Goal: Task Accomplishment & Management: Complete application form

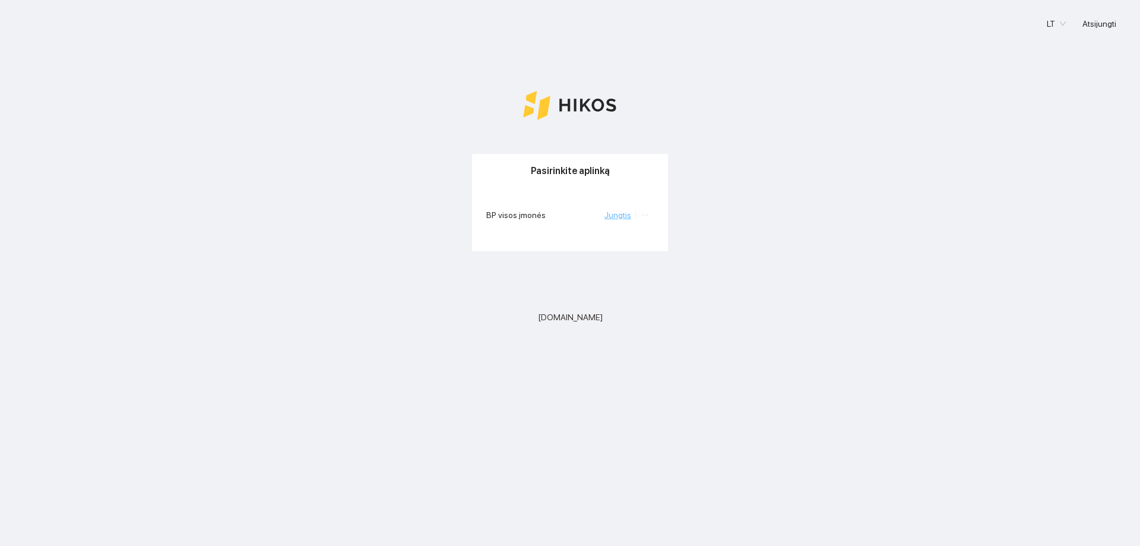
click at [619, 217] on link "Jungtis" at bounding box center [617, 214] width 27 height 9
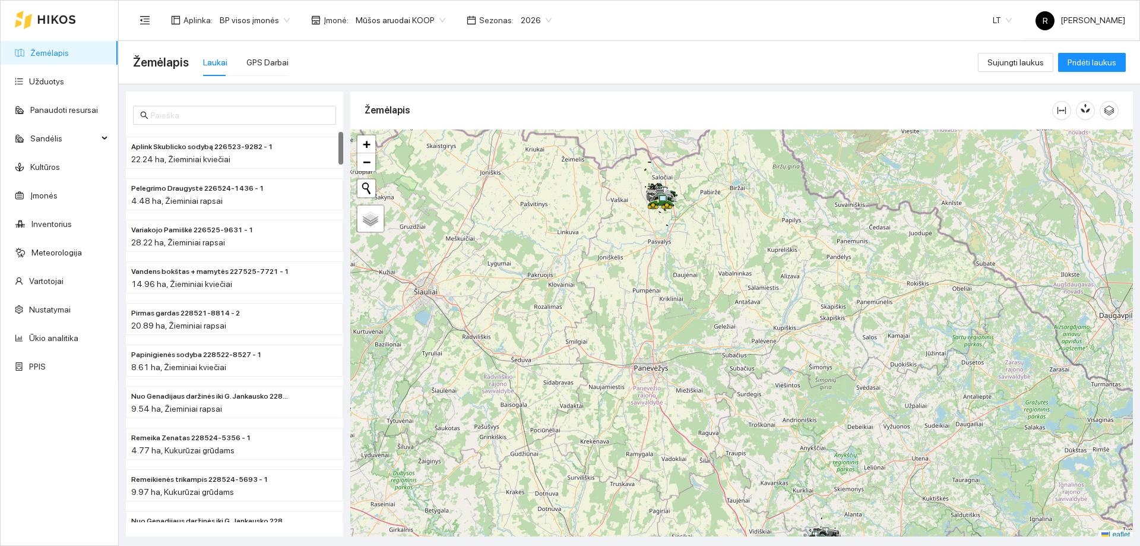
scroll to position [4, 0]
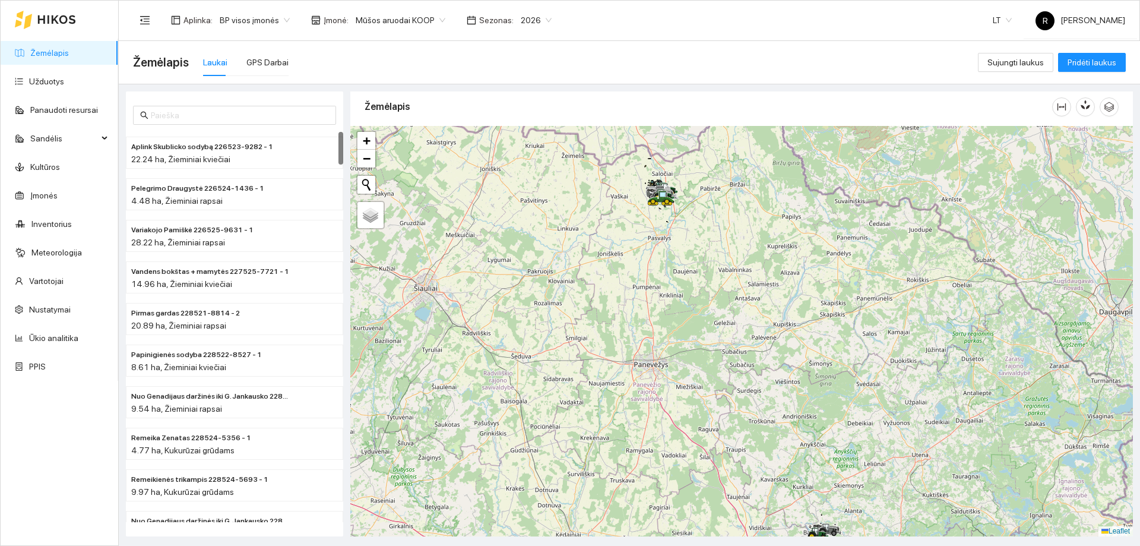
drag, startPoint x: 674, startPoint y: 208, endPoint x: 654, endPoint y: 315, distance: 108.9
click at [654, 315] on div at bounding box center [741, 331] width 783 height 410
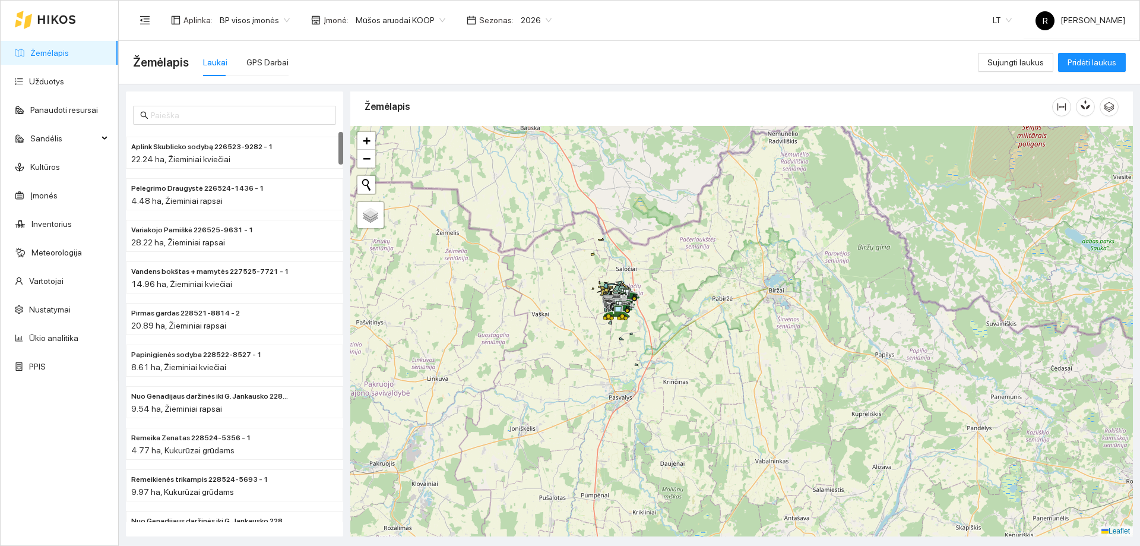
drag, startPoint x: 637, startPoint y: 283, endPoint x: 670, endPoint y: 337, distance: 63.1
click at [670, 337] on div at bounding box center [741, 331] width 783 height 410
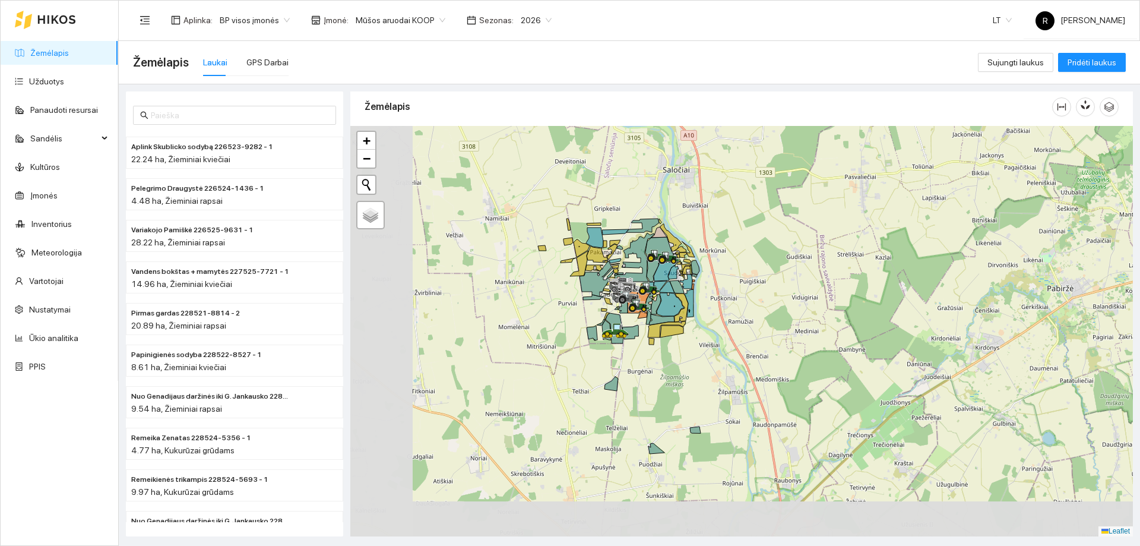
drag, startPoint x: 585, startPoint y: 331, endPoint x: 687, endPoint y: 248, distance: 131.2
click at [687, 248] on div at bounding box center [741, 331] width 783 height 410
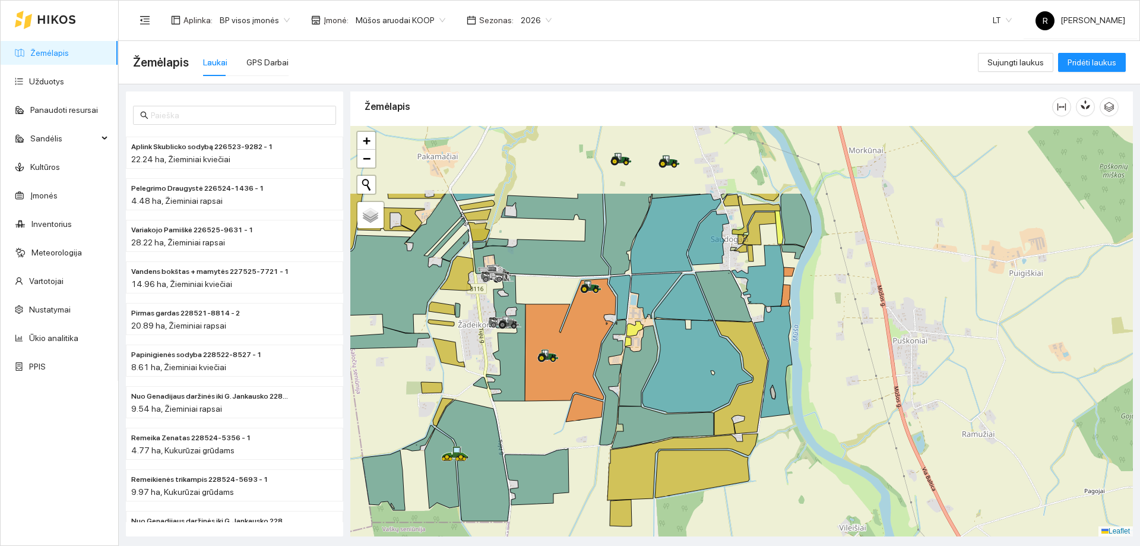
drag, startPoint x: 666, startPoint y: 282, endPoint x: 705, endPoint y: 392, distance: 117.0
click at [705, 392] on icon at bounding box center [697, 366] width 110 height 94
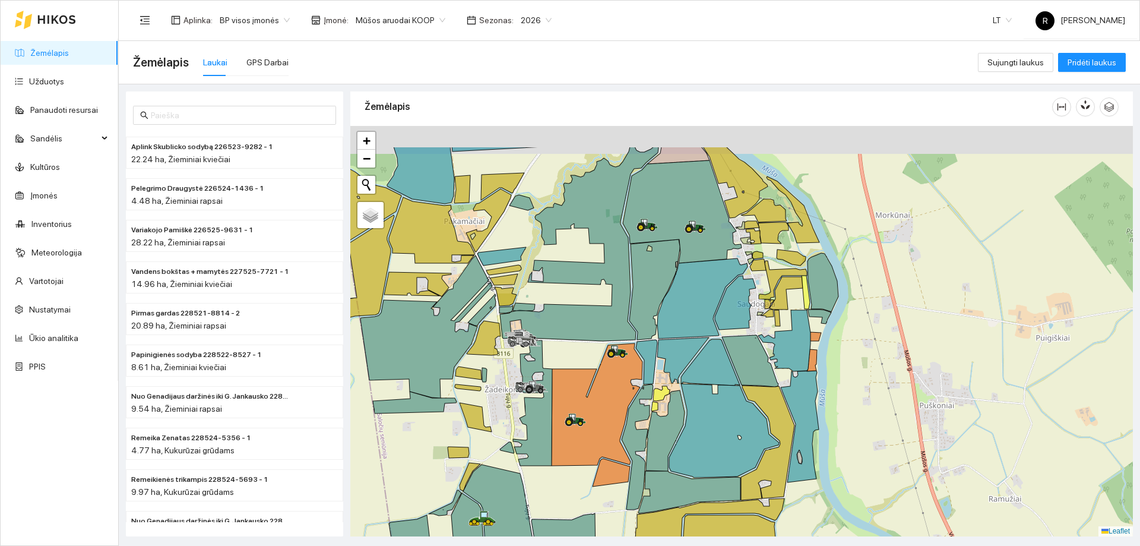
drag, startPoint x: 648, startPoint y: 202, endPoint x: 673, endPoint y: 262, distance: 64.4
click at [673, 262] on icon at bounding box center [654, 289] width 50 height 100
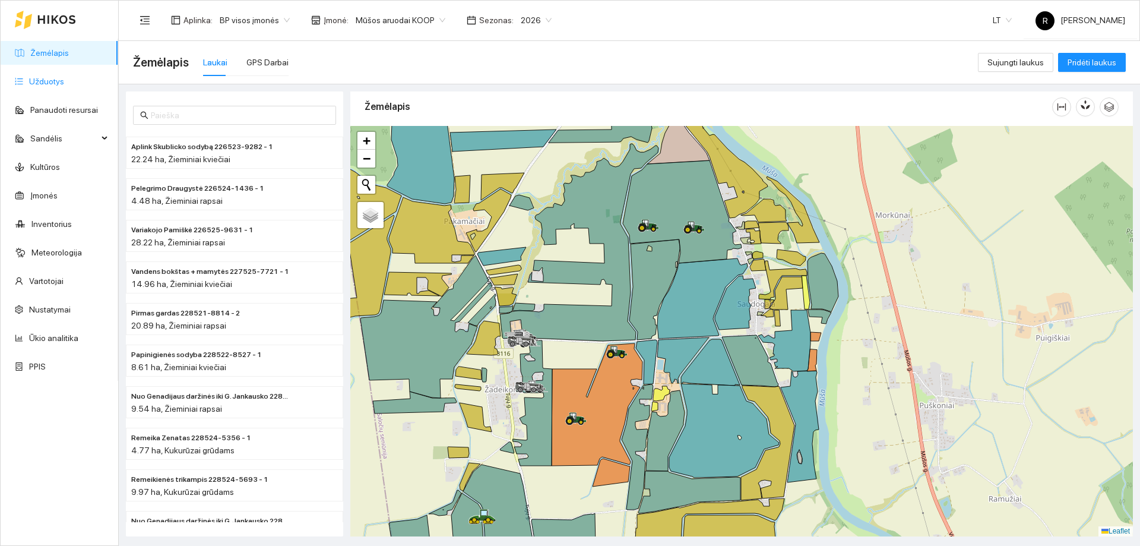
click at [47, 80] on link "Užduotys" at bounding box center [46, 81] width 35 height 9
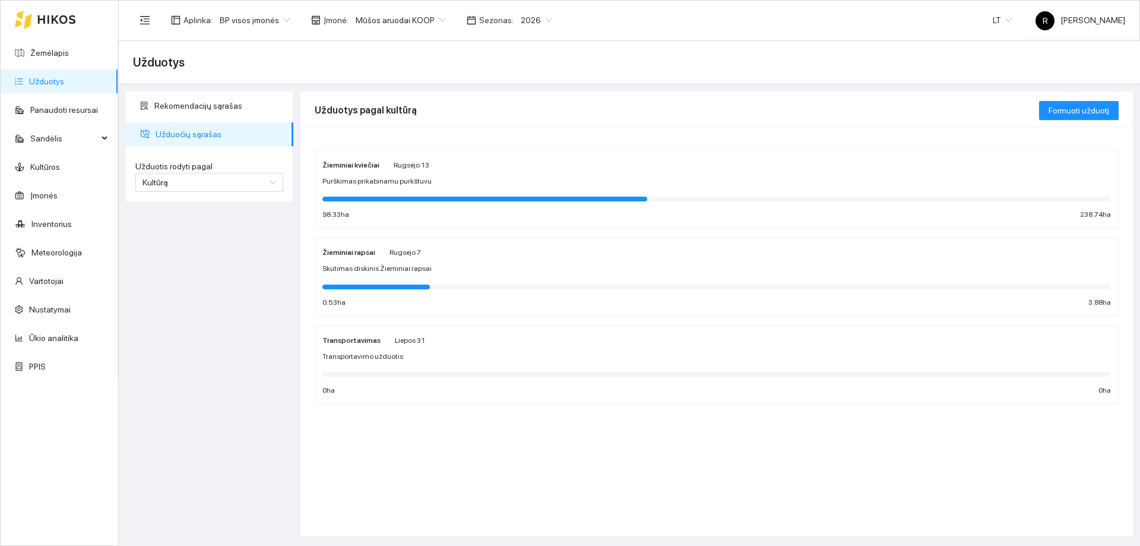
click at [372, 251] on div "Žieminiai rapsai Rugsėjo 7" at bounding box center [371, 251] width 99 height 13
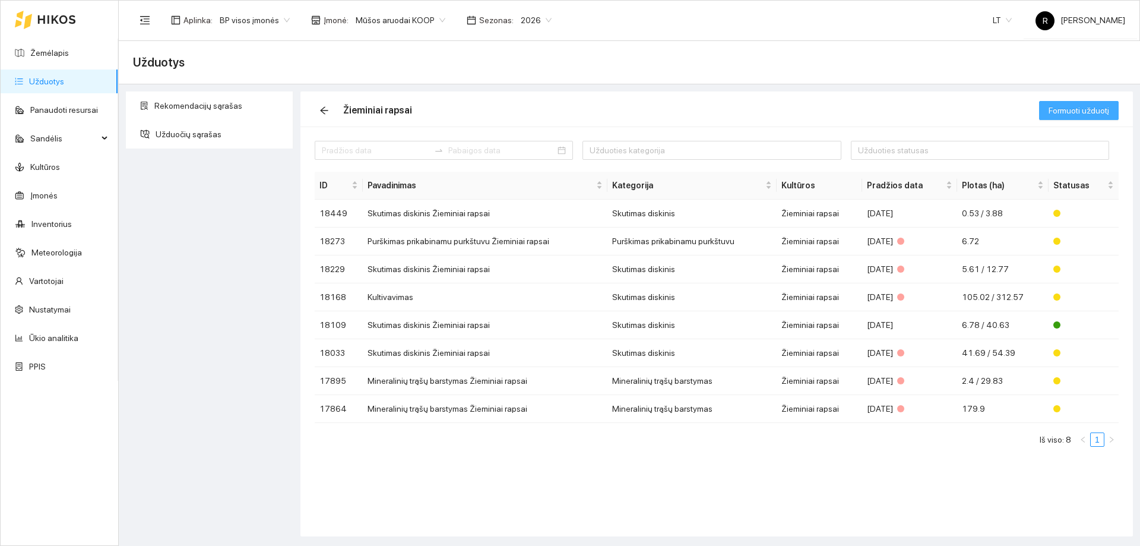
click at [1045, 106] on button "Formuoti užduotį" at bounding box center [1079, 110] width 80 height 19
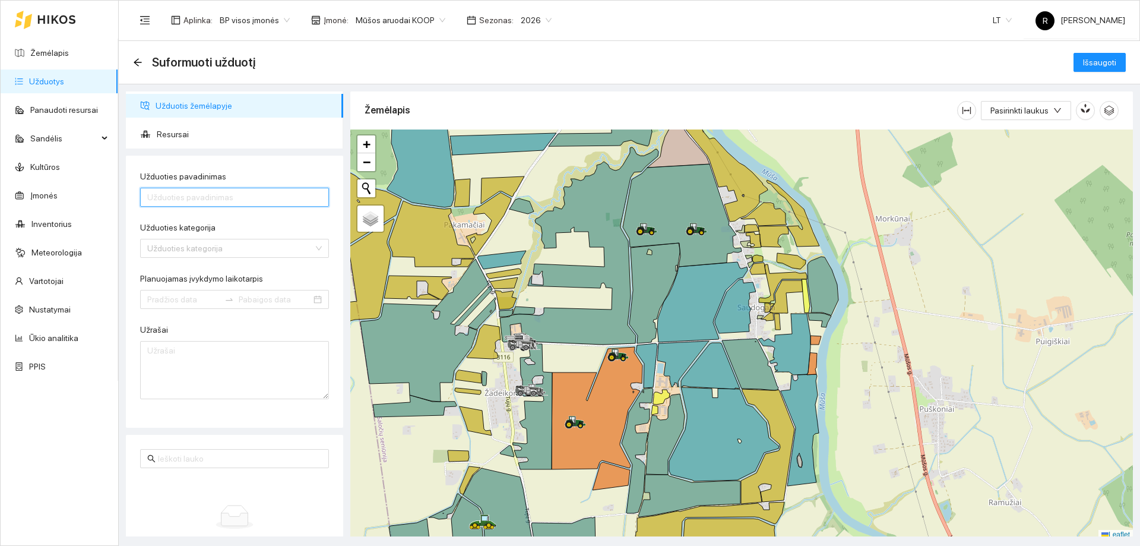
click at [186, 202] on input "Užduoties pavadinimas" at bounding box center [234, 197] width 189 height 19
type input "Sėjimas Vaderstad Spirit 600"
click at [191, 245] on input "Užduoties kategorija" at bounding box center [230, 248] width 166 height 18
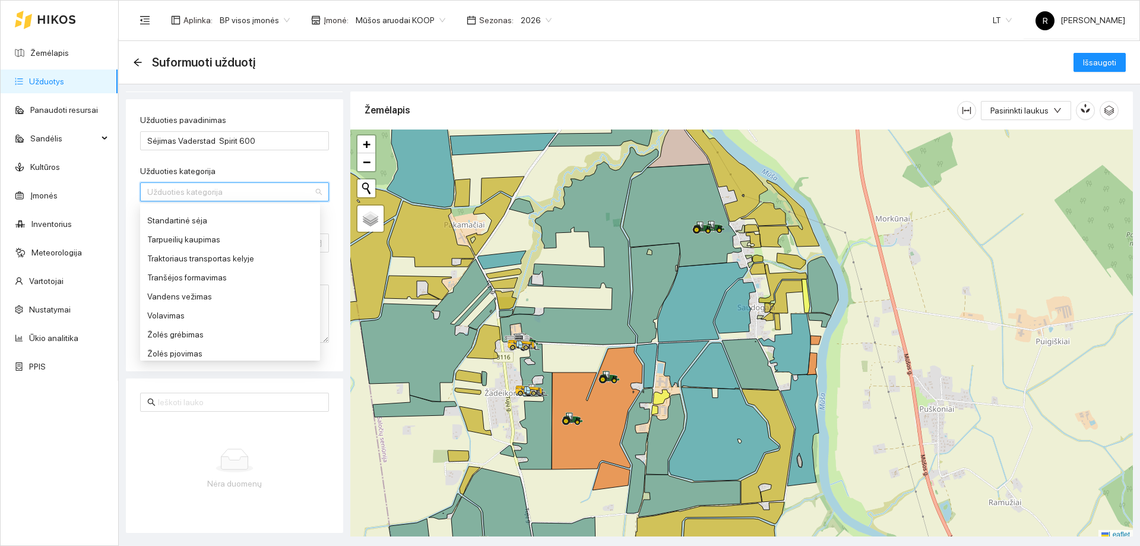
scroll to position [601, 0]
click at [178, 283] on div "Standartinė sėja" at bounding box center [230, 279] width 166 height 13
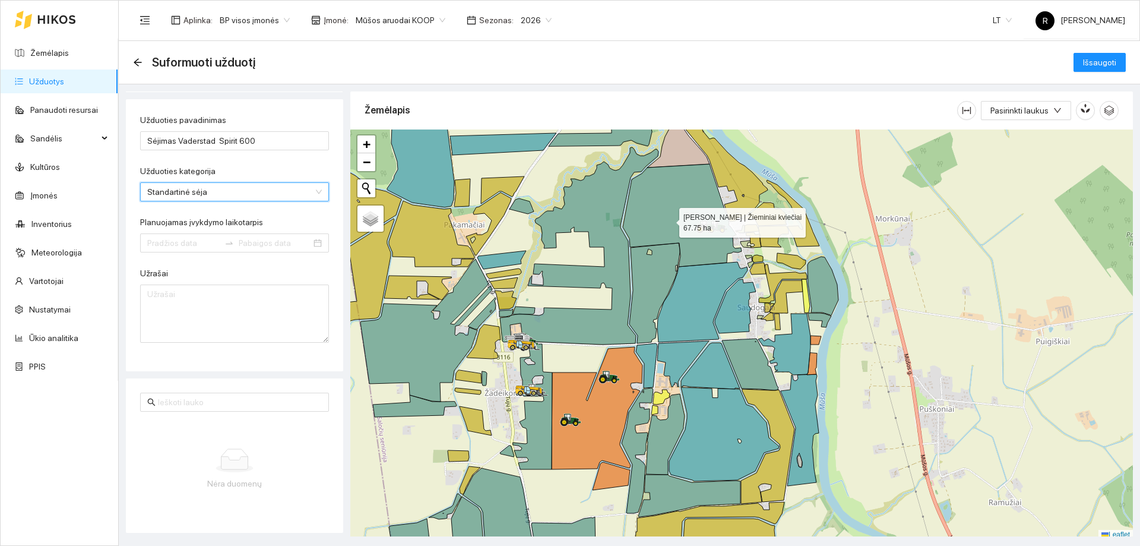
scroll to position [4, 0]
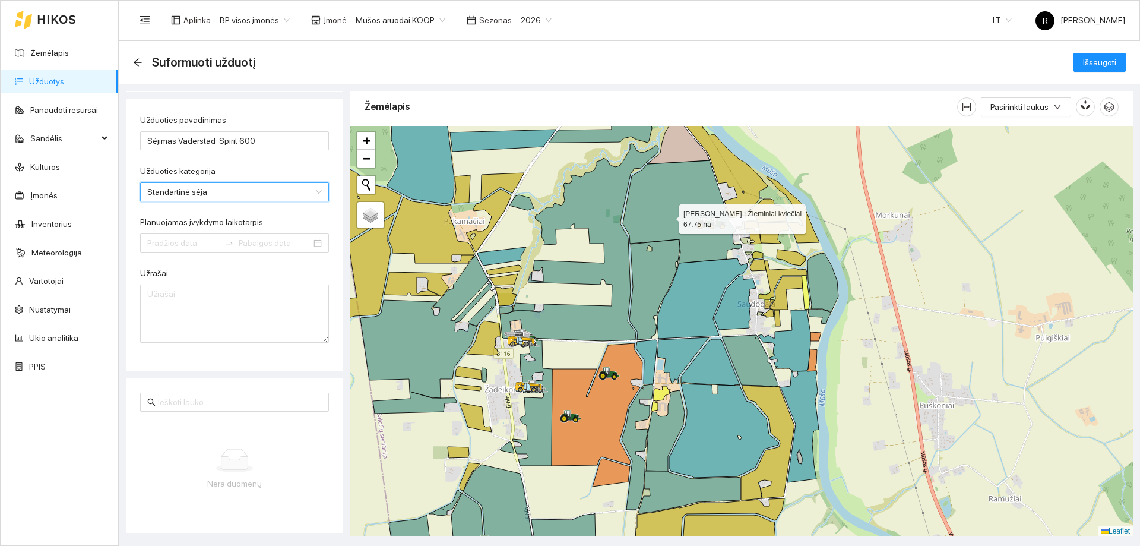
click at [669, 220] on icon at bounding box center [682, 211] width 119 height 103
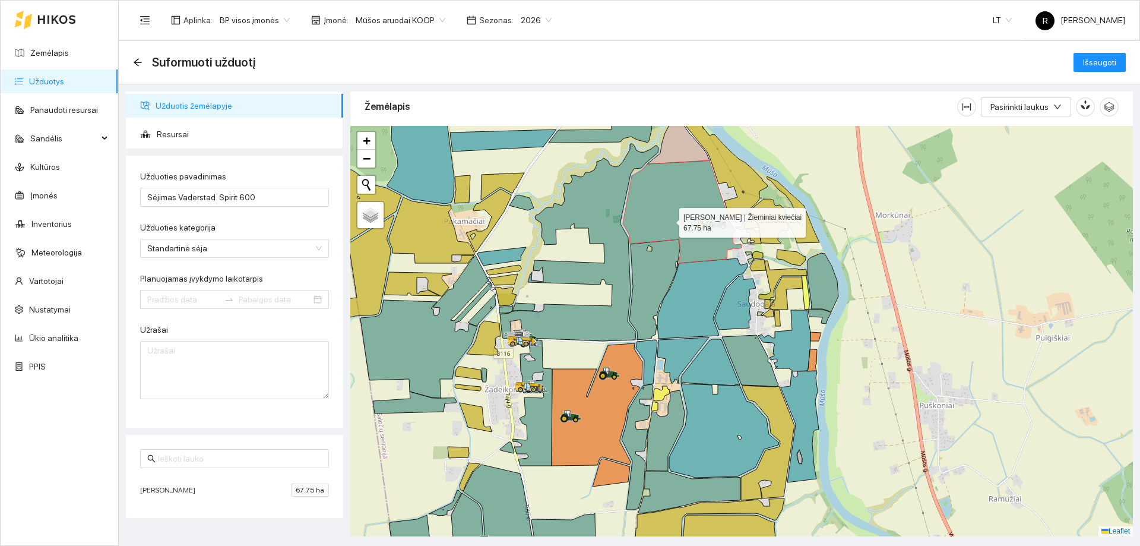
scroll to position [0, 0]
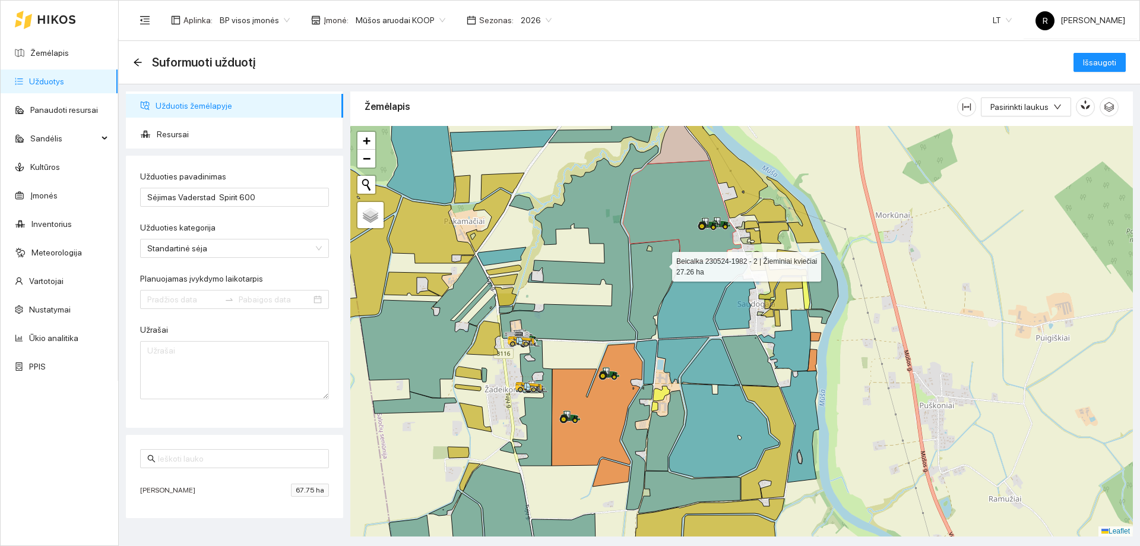
click at [660, 266] on icon at bounding box center [654, 289] width 50 height 100
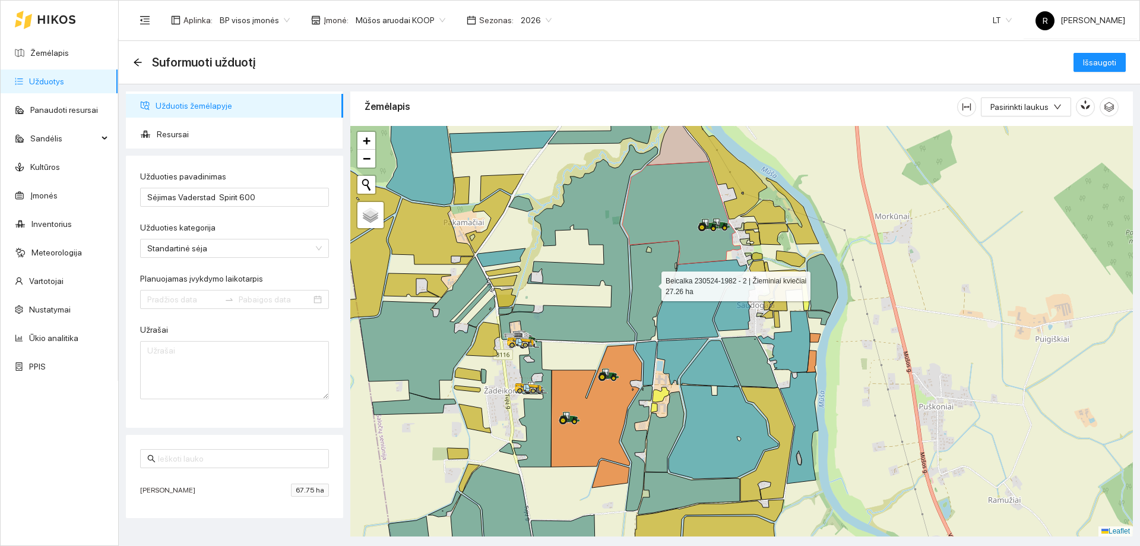
click at [645, 273] on icon at bounding box center [654, 290] width 50 height 100
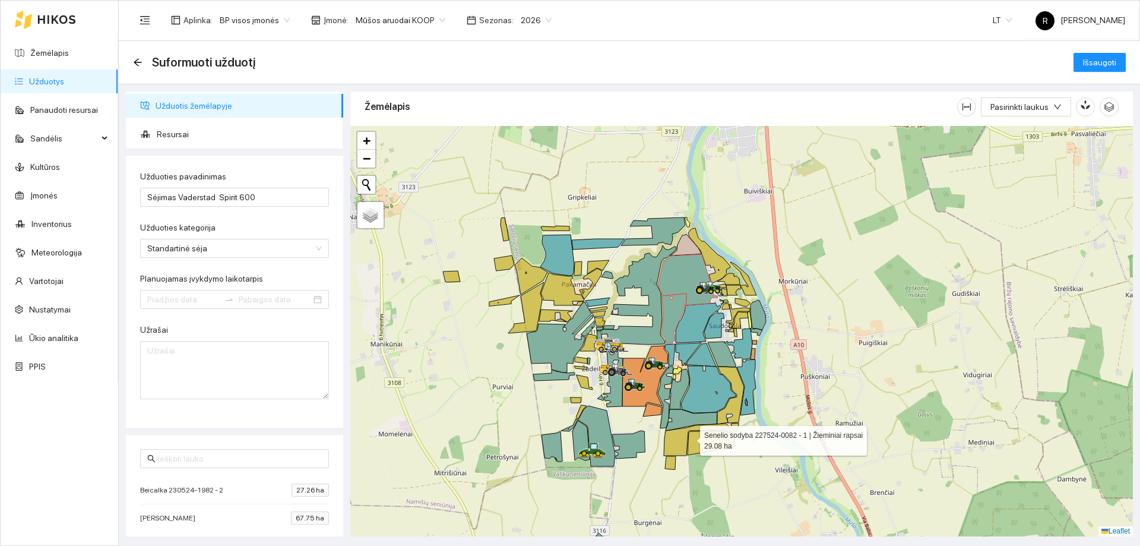
click at [719, 428] on icon at bounding box center [701, 439] width 75 height 33
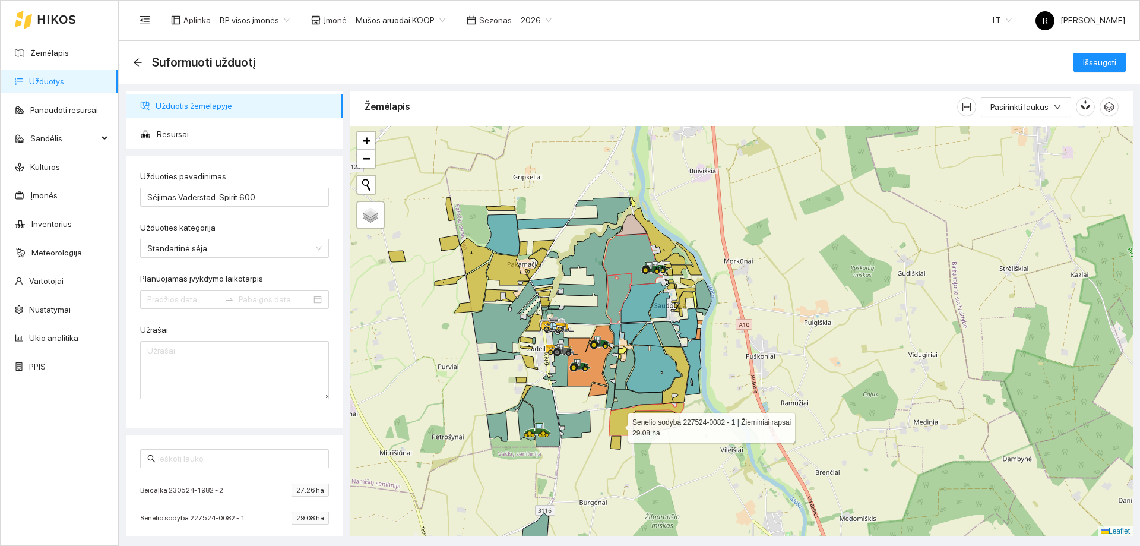
click at [617, 425] on icon at bounding box center [646, 419] width 75 height 33
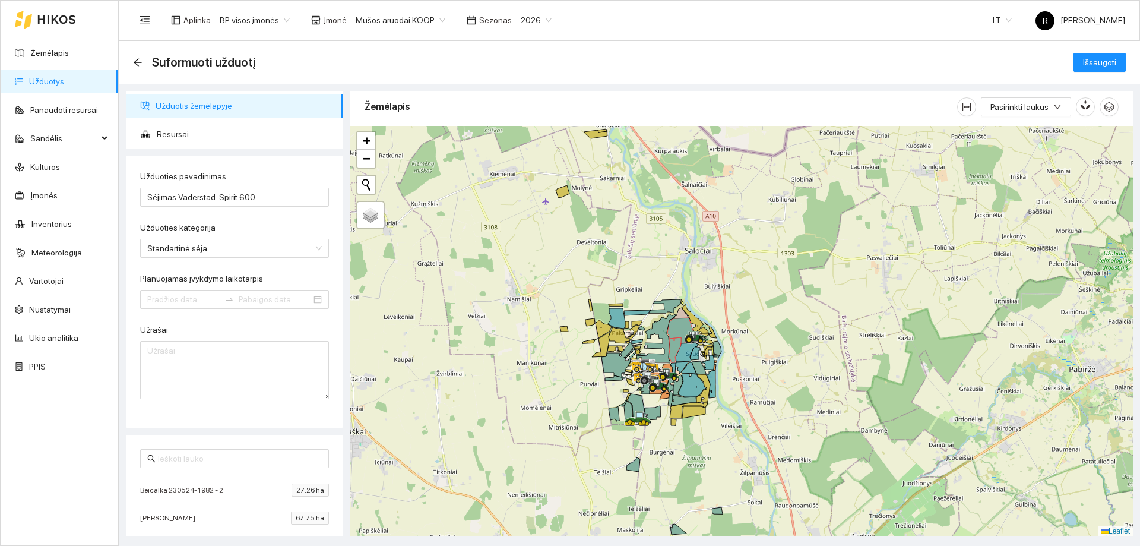
drag, startPoint x: 741, startPoint y: 468, endPoint x: 651, endPoint y: 503, distance: 96.3
click at [746, 430] on div at bounding box center [741, 331] width 783 height 410
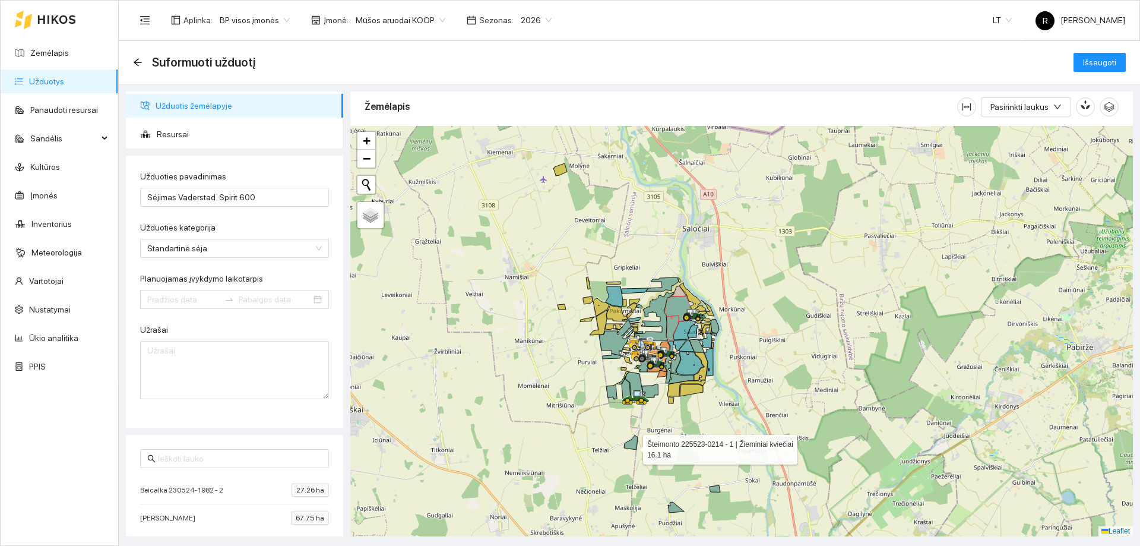
click at [632, 446] on icon at bounding box center [631, 442] width 14 height 14
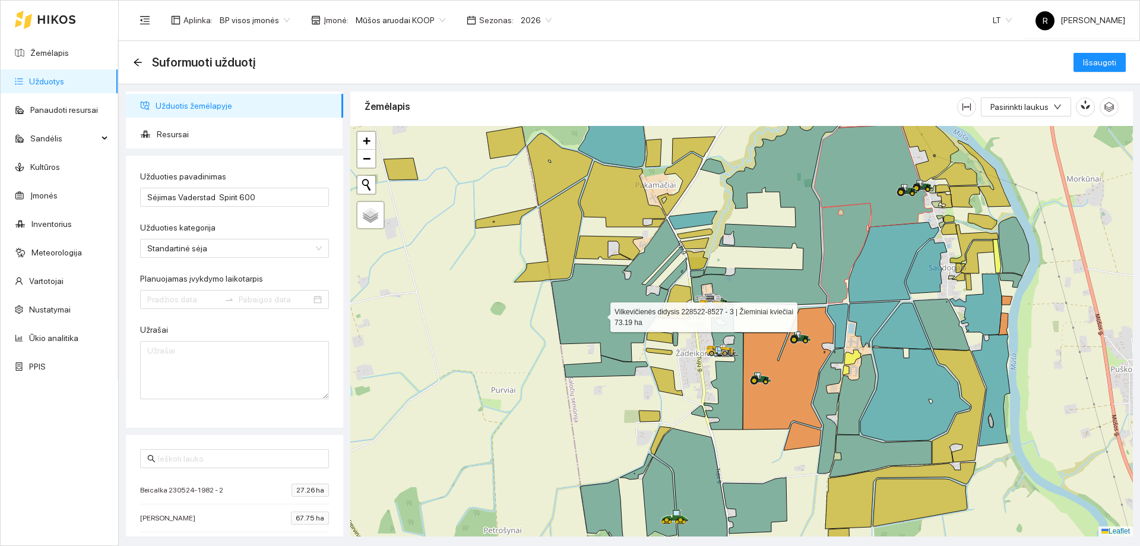
click at [600, 314] on icon at bounding box center [618, 290] width 132 height 142
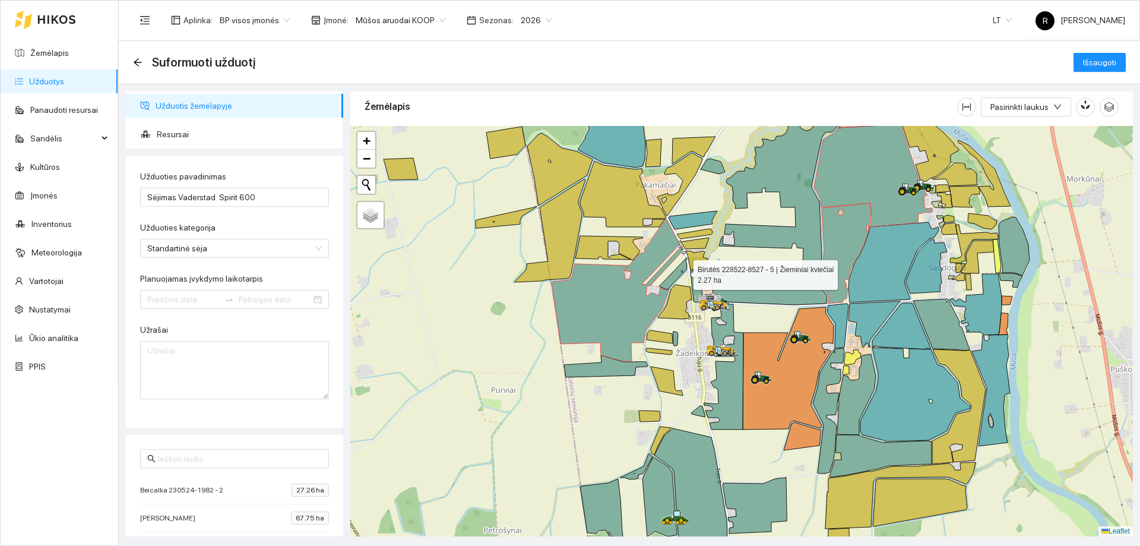
click at [683, 272] on icon at bounding box center [673, 273] width 28 height 31
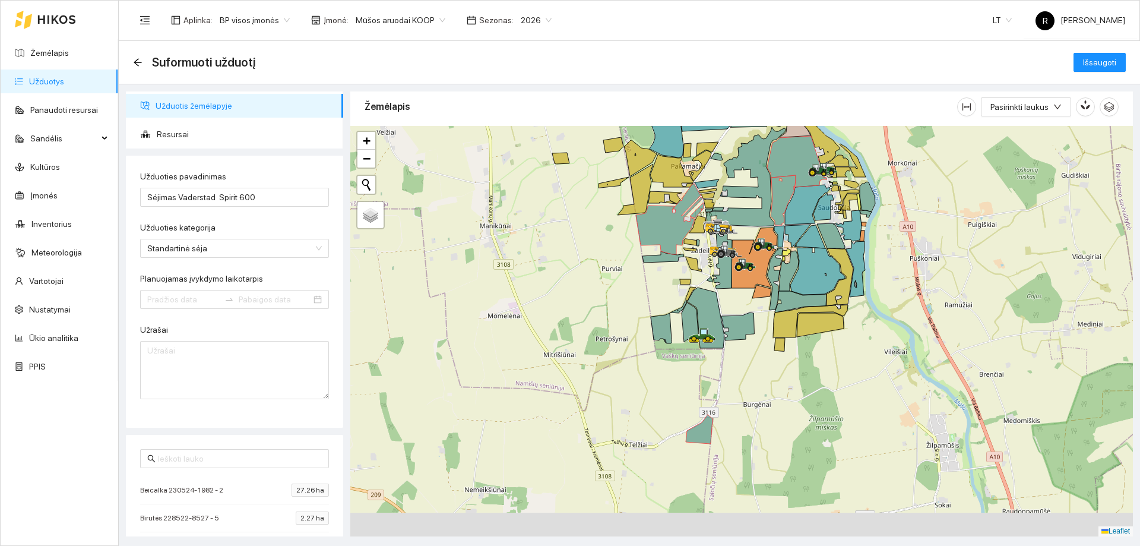
drag, startPoint x: 752, startPoint y: 378, endPoint x: 761, endPoint y: 287, distance: 91.3
click at [765, 296] on div at bounding box center [741, 331] width 783 height 410
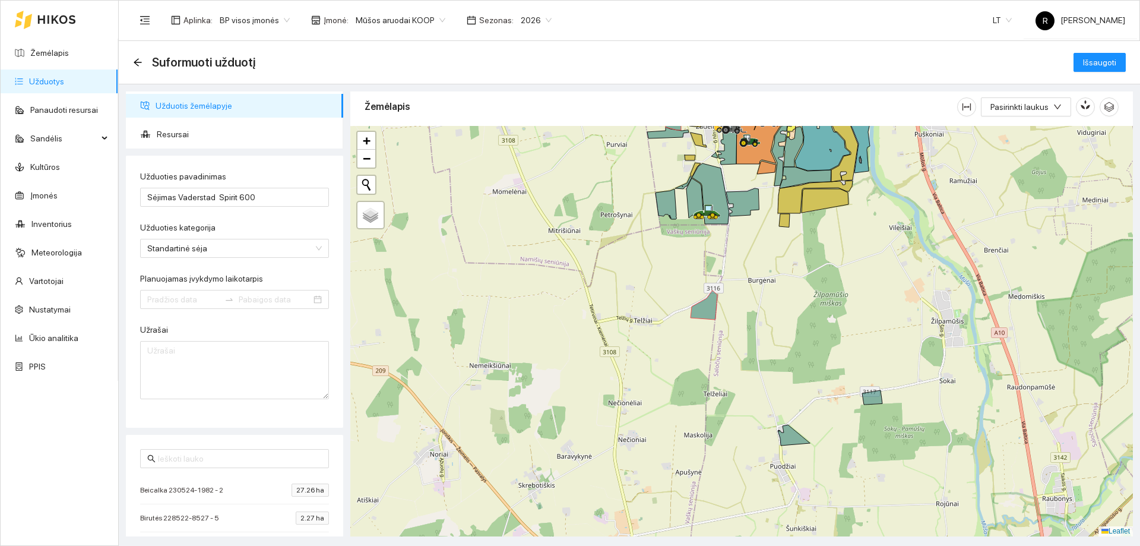
drag, startPoint x: 757, startPoint y: 412, endPoint x: 753, endPoint y: 342, distance: 70.2
click at [753, 345] on div at bounding box center [741, 331] width 783 height 410
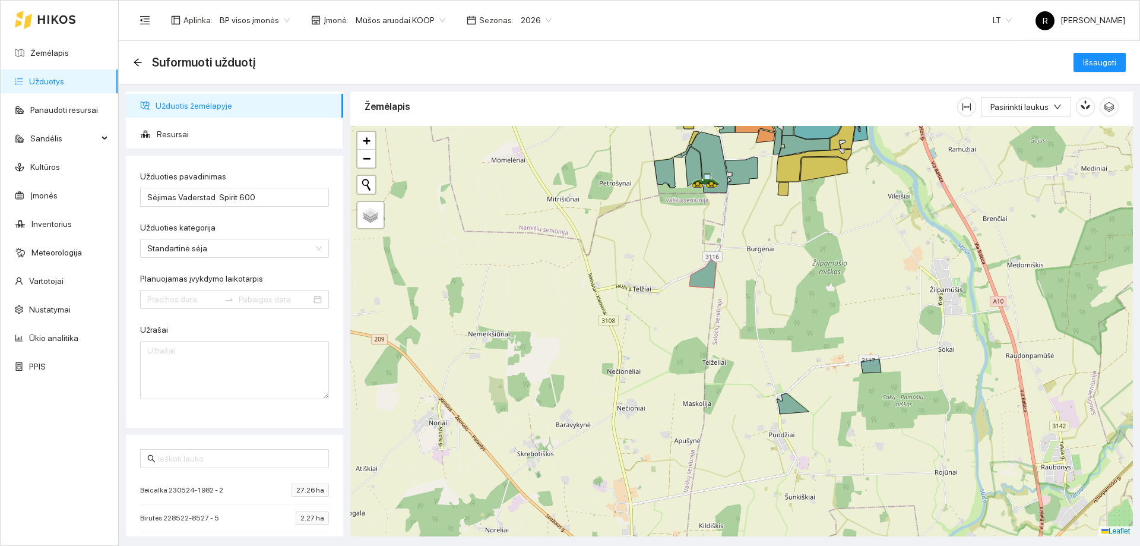
click at [787, 418] on div at bounding box center [741, 331] width 783 height 410
click at [787, 405] on icon at bounding box center [793, 403] width 32 height 21
click at [877, 370] on icon at bounding box center [871, 366] width 20 height 14
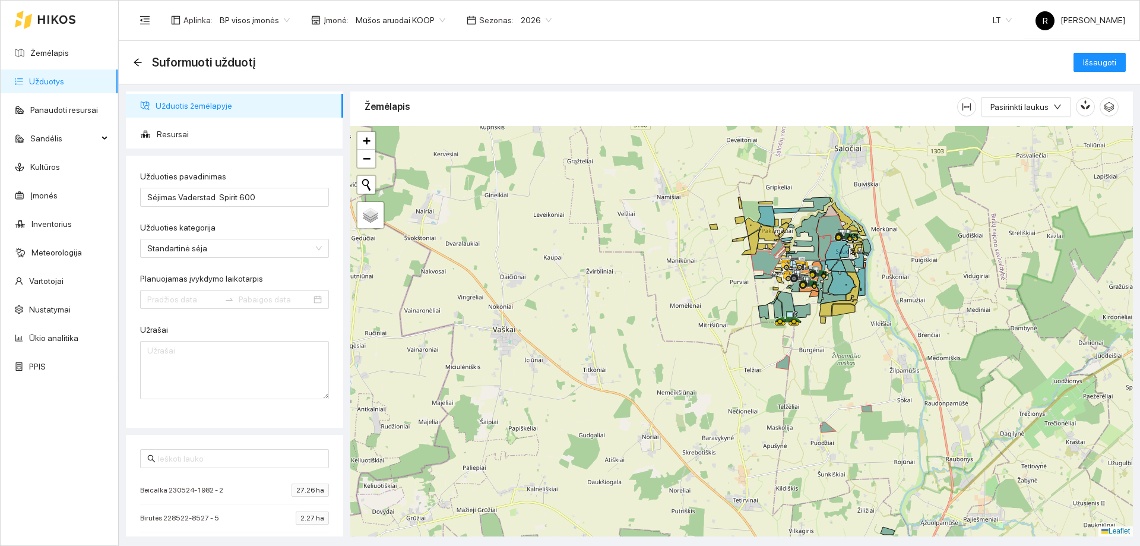
drag, startPoint x: 778, startPoint y: 506, endPoint x: 764, endPoint y: 416, distance: 91.5
click at [765, 420] on div at bounding box center [741, 331] width 783 height 410
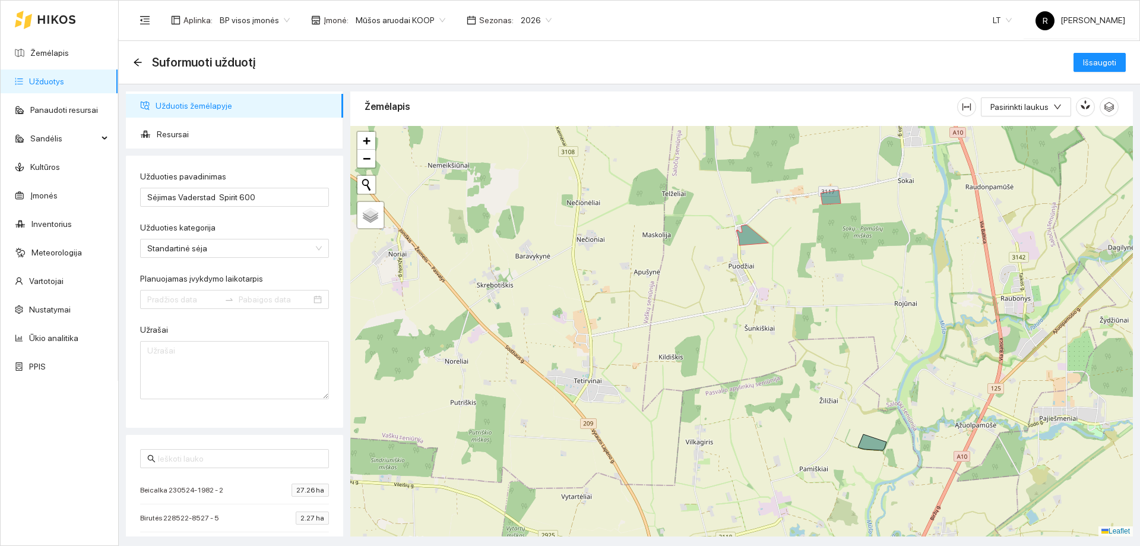
click at [875, 452] on div at bounding box center [741, 331] width 783 height 410
click at [872, 444] on icon at bounding box center [872, 442] width 28 height 16
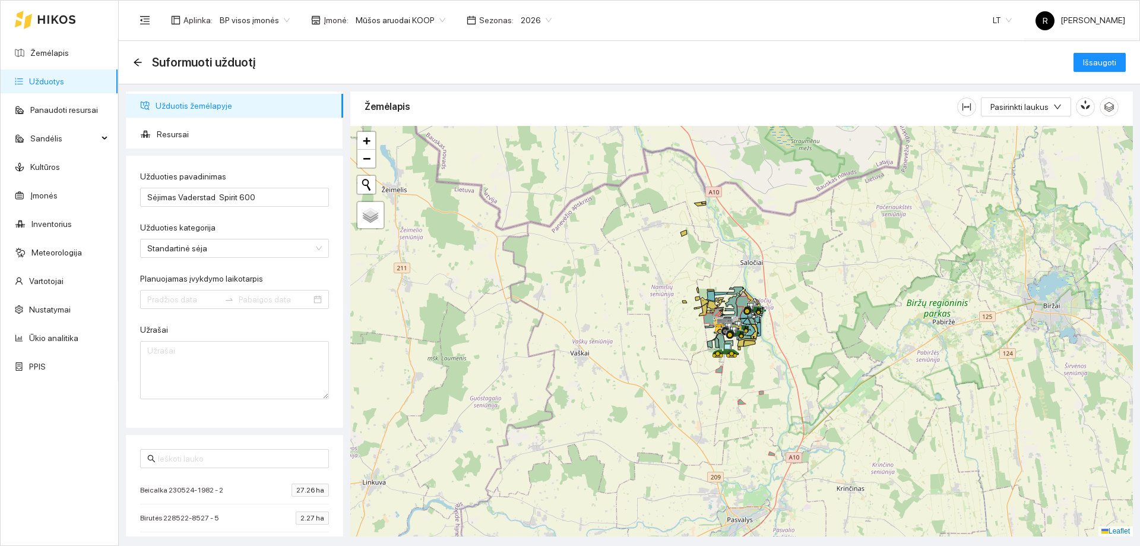
drag, startPoint x: 683, startPoint y: 388, endPoint x: 690, endPoint y: 411, distance: 24.8
click at [690, 411] on div at bounding box center [741, 331] width 783 height 410
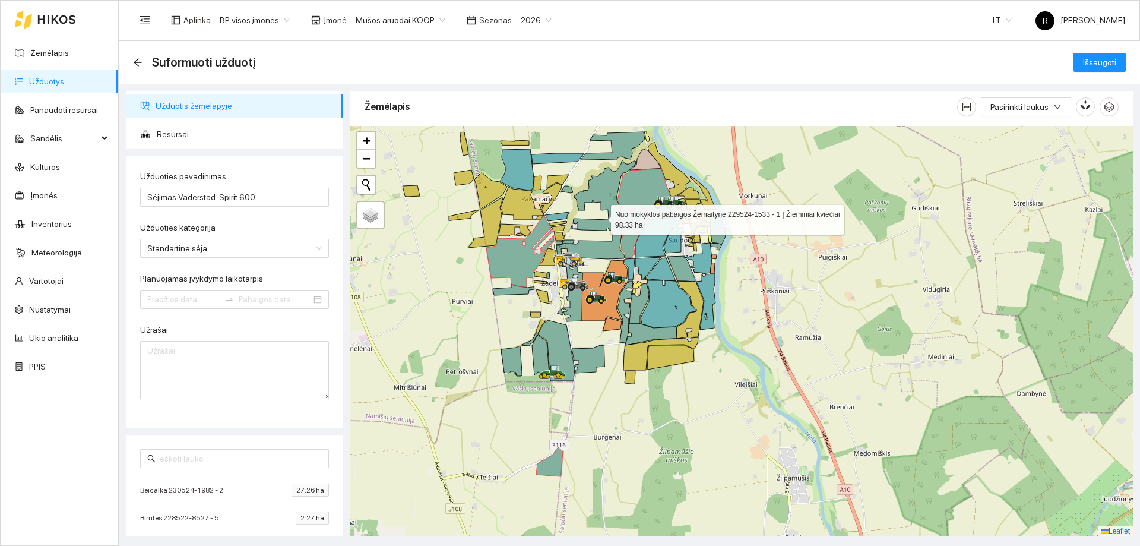
click at [585, 249] on icon at bounding box center [596, 209] width 80 height 99
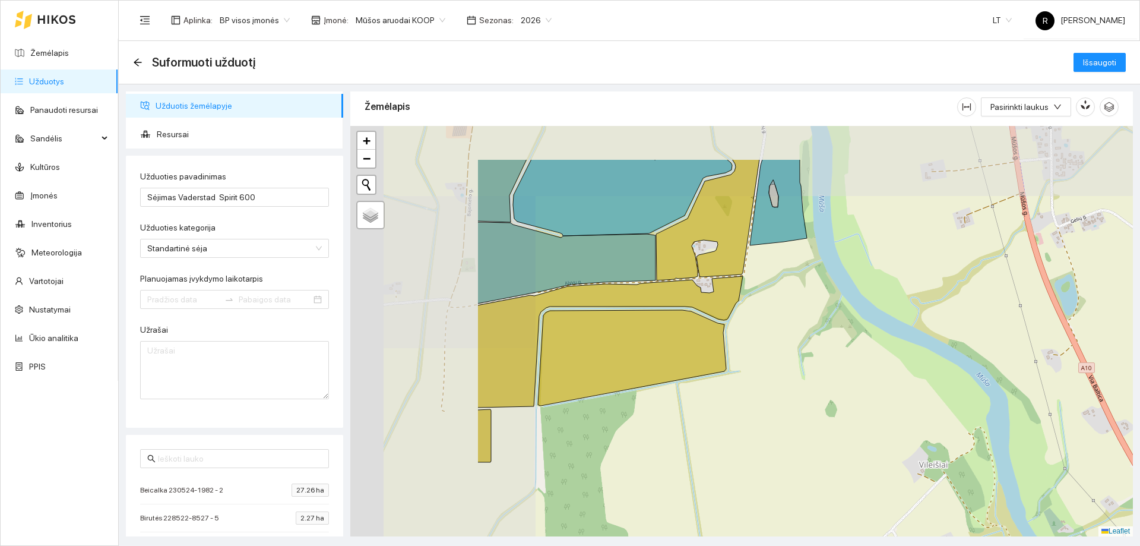
drag, startPoint x: 805, startPoint y: 347, endPoint x: 859, endPoint y: 375, distance: 60.5
click at [859, 374] on div at bounding box center [741, 331] width 783 height 410
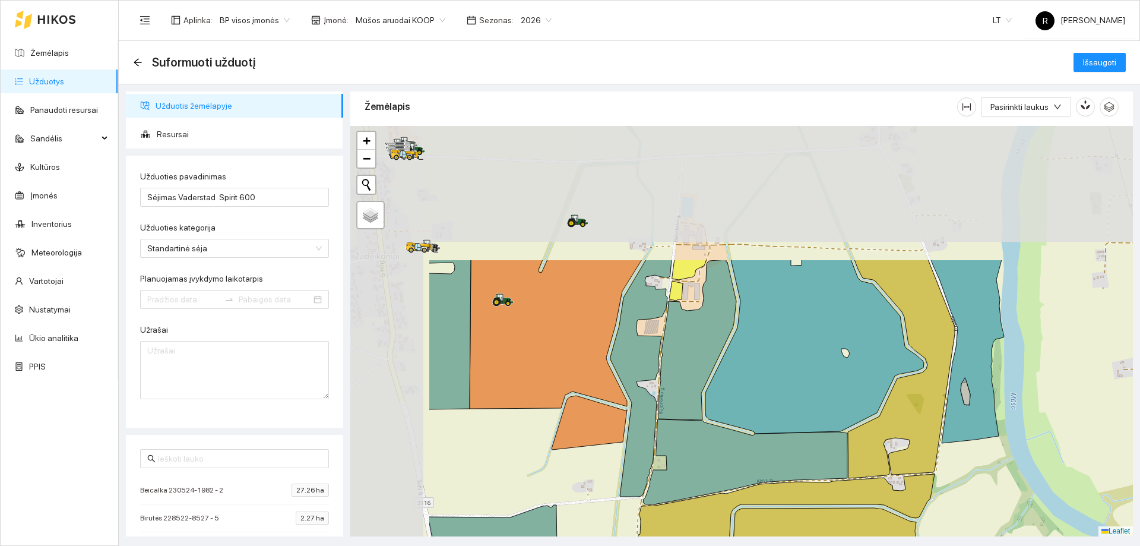
drag, startPoint x: 515, startPoint y: 255, endPoint x: 660, endPoint y: 416, distance: 216.5
click at [660, 416] on icon at bounding box center [697, 339] width 78 height 160
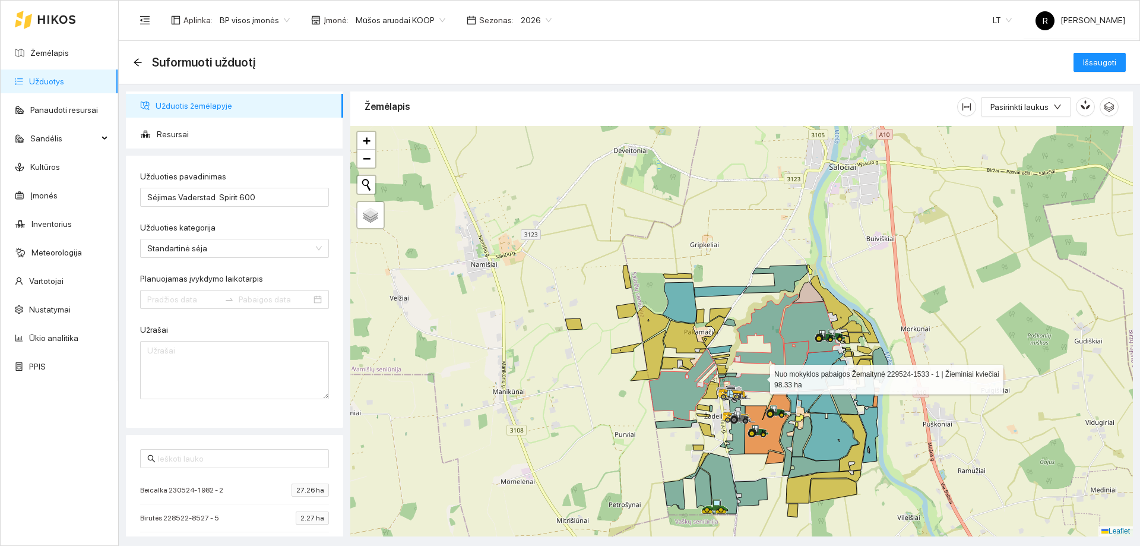
click at [760, 375] on icon at bounding box center [759, 342] width 80 height 99
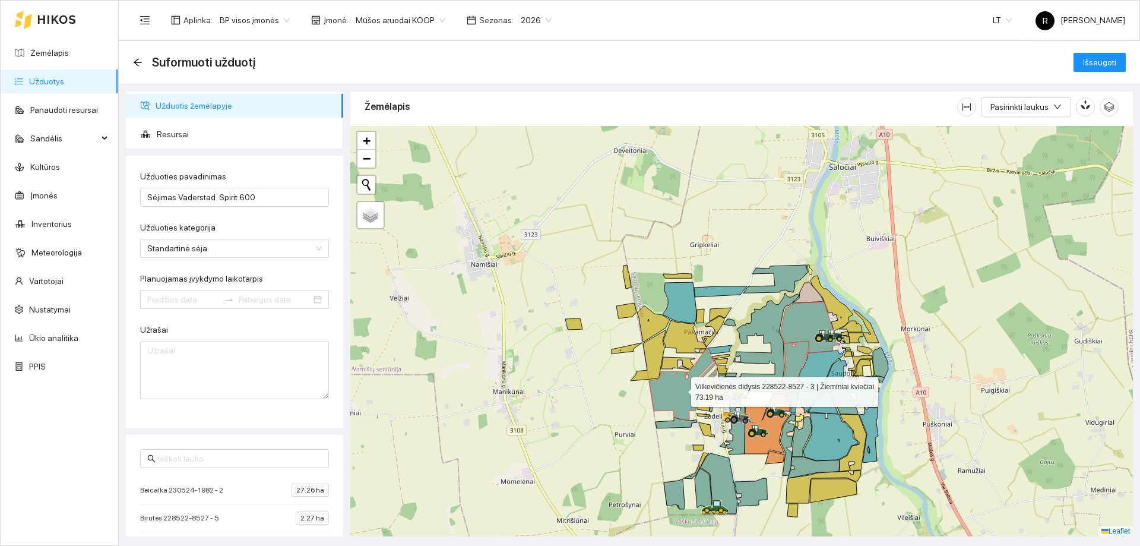
click at [674, 397] on icon at bounding box center [682, 384] width 66 height 71
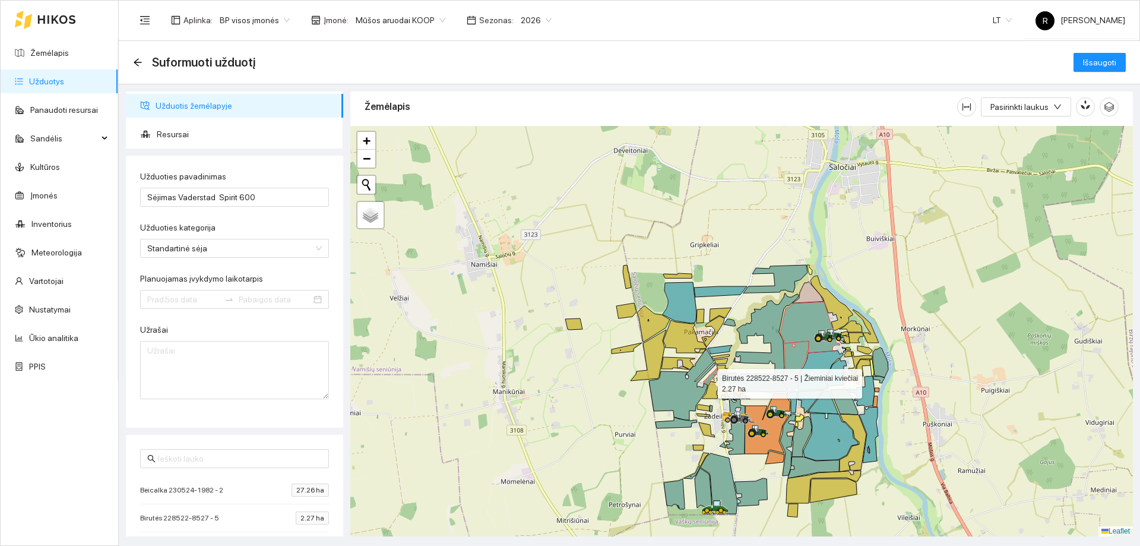
click at [707, 381] on icon at bounding box center [710, 375] width 14 height 15
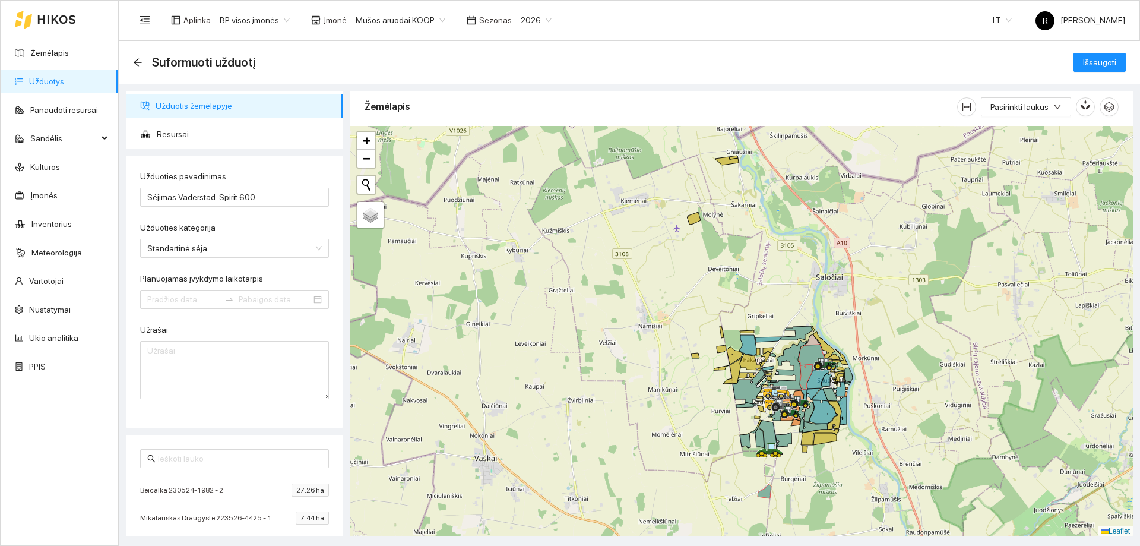
drag, startPoint x: 612, startPoint y: 490, endPoint x: 606, endPoint y: 421, distance: 69.7
click at [606, 421] on div at bounding box center [741, 331] width 783 height 410
drag, startPoint x: 714, startPoint y: 485, endPoint x: 676, endPoint y: 437, distance: 61.7
click at [680, 440] on div at bounding box center [741, 331] width 783 height 410
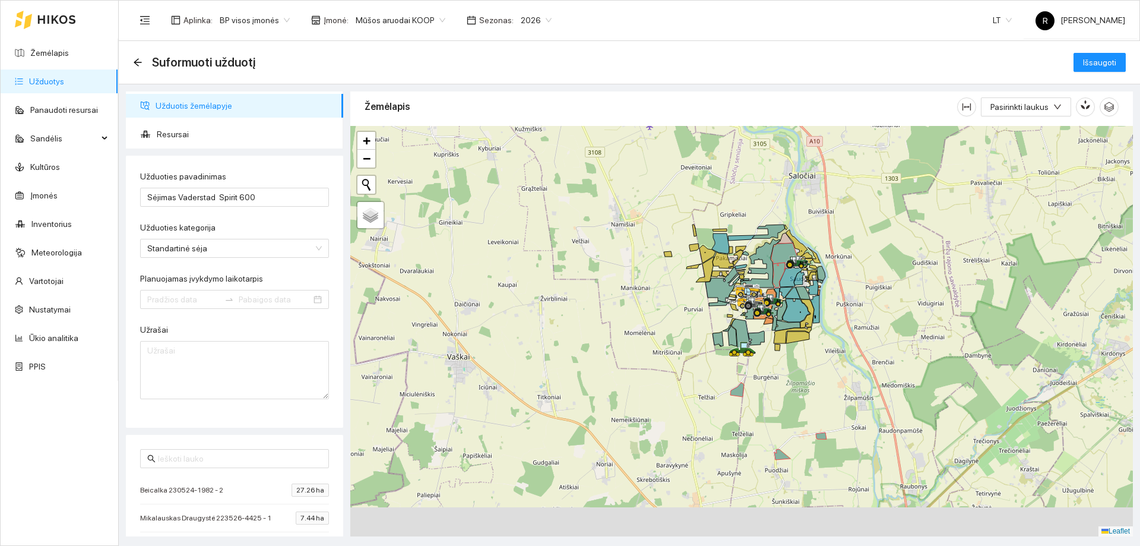
drag, startPoint x: 729, startPoint y: 466, endPoint x: 707, endPoint y: 444, distance: 31.1
click at [707, 444] on div at bounding box center [741, 331] width 783 height 410
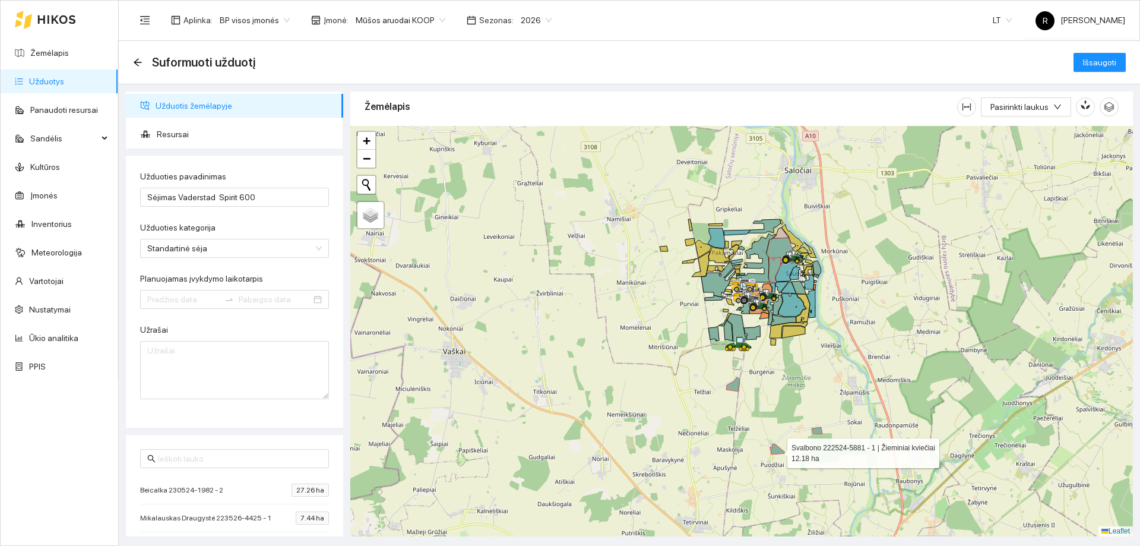
click at [775, 454] on icon at bounding box center [778, 449] width 16 height 11
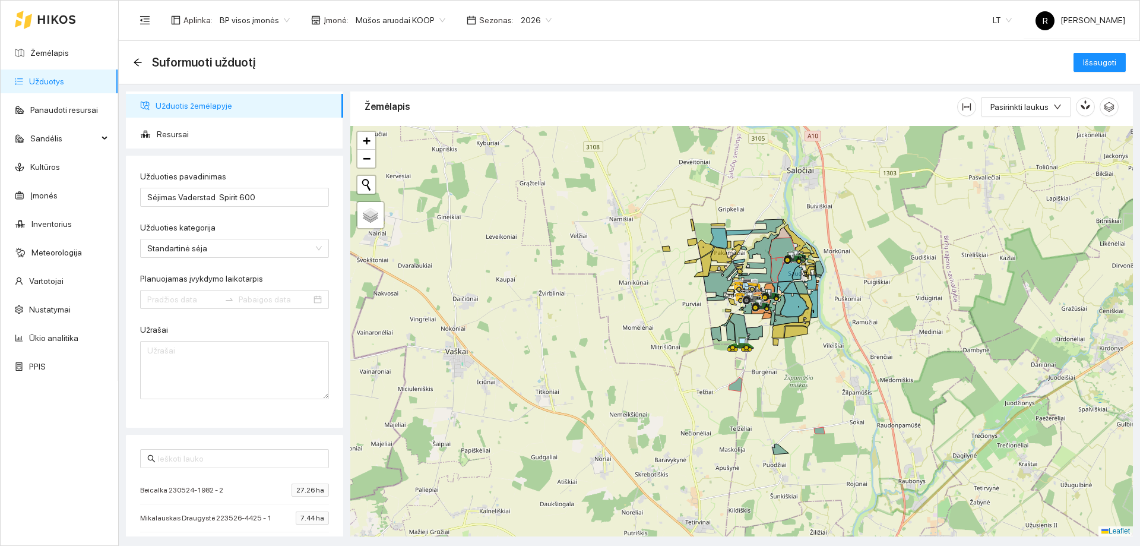
click at [821, 436] on div at bounding box center [741, 331] width 783 height 410
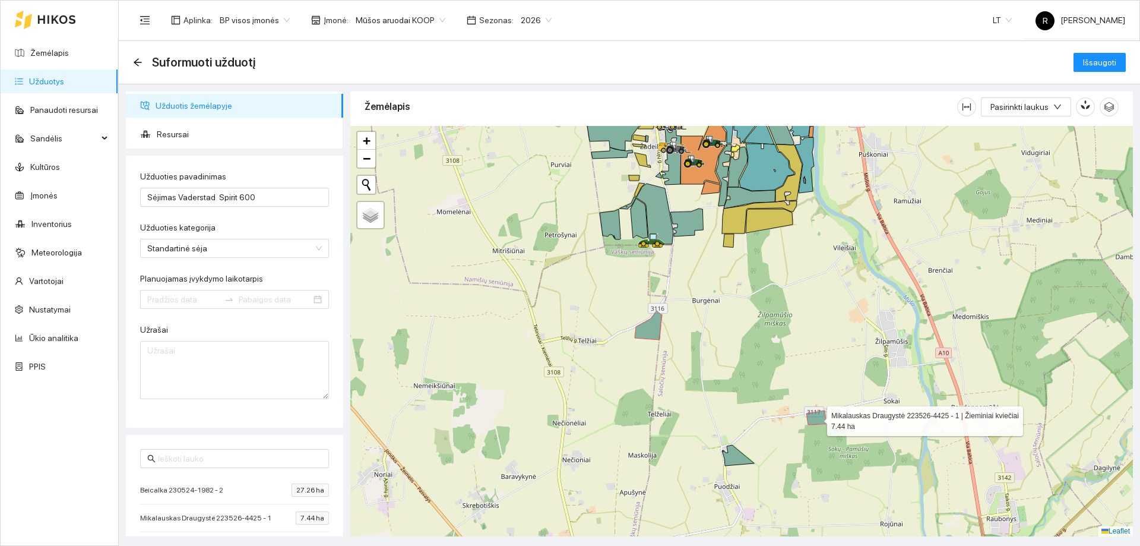
click at [824, 420] on icon at bounding box center [816, 417] width 20 height 14
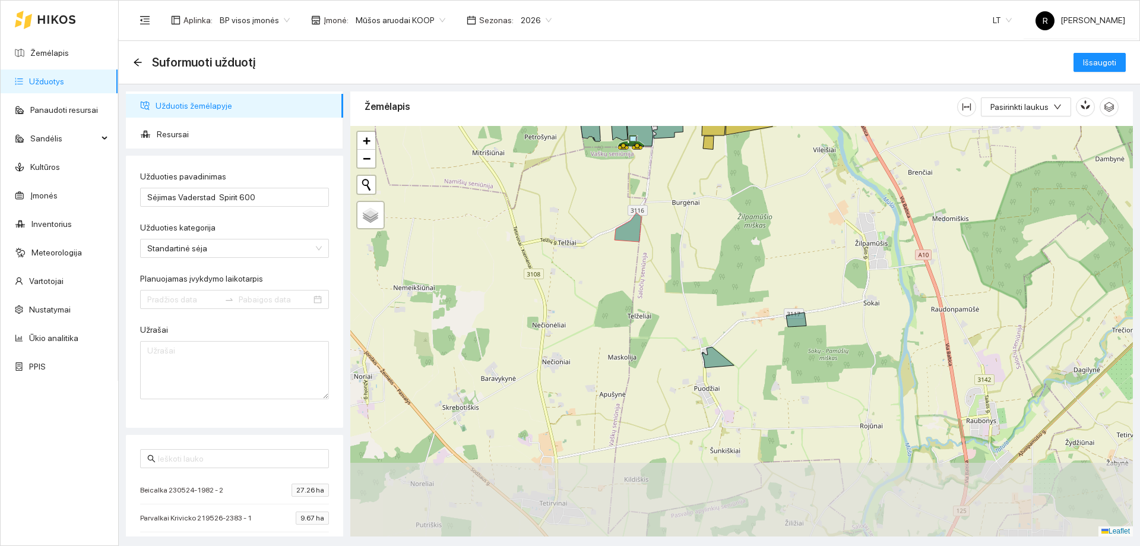
drag, startPoint x: 854, startPoint y: 492, endPoint x: 830, endPoint y: 394, distance: 100.4
click at [831, 394] on div at bounding box center [741, 331] width 783 height 410
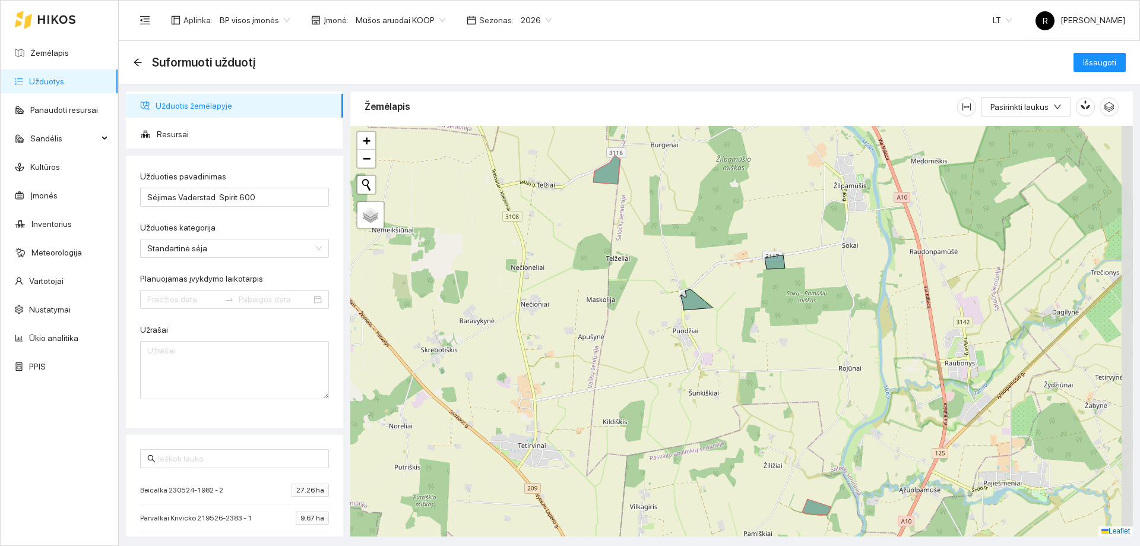
drag, startPoint x: 807, startPoint y: 518, endPoint x: 791, endPoint y: 457, distance: 63.2
click at [789, 458] on div at bounding box center [741, 331] width 783 height 410
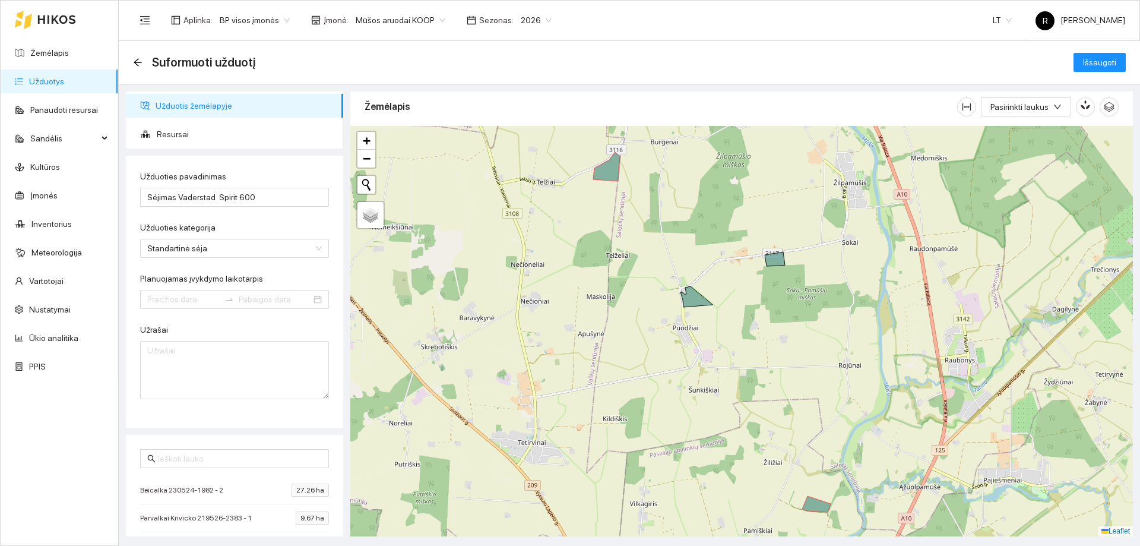
click at [815, 512] on div at bounding box center [741, 331] width 783 height 410
click at [819, 506] on icon at bounding box center [816, 504] width 28 height 16
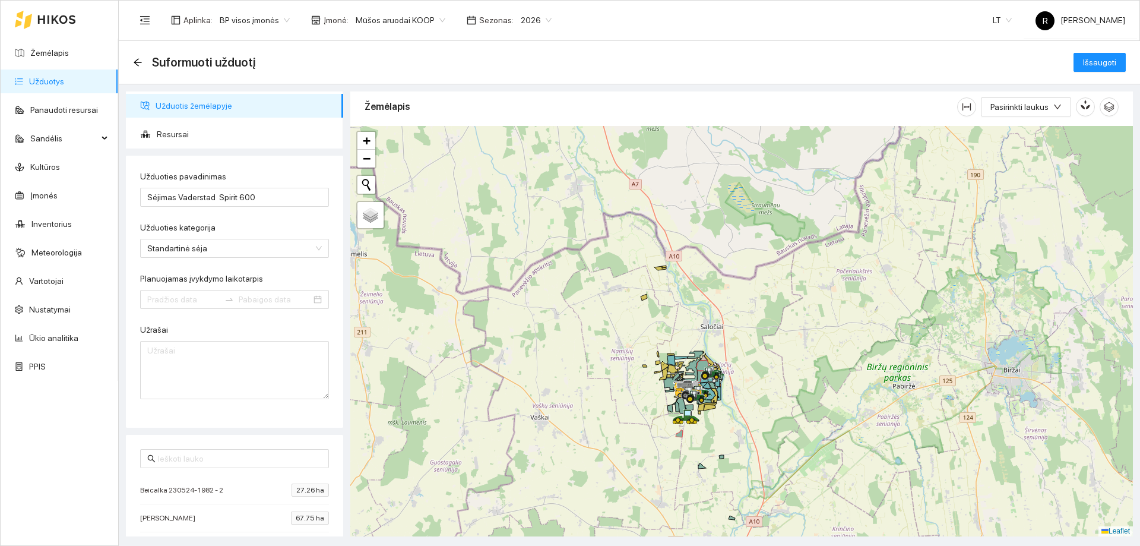
drag, startPoint x: 758, startPoint y: 411, endPoint x: 842, endPoint y: 438, distance: 88.1
click at [841, 438] on div at bounding box center [741, 331] width 783 height 410
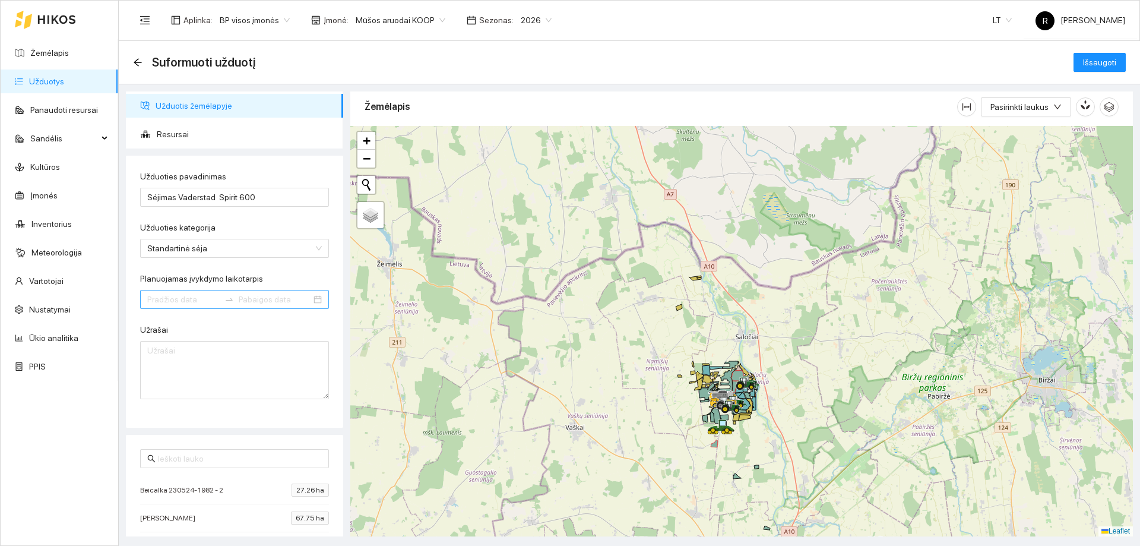
click at [192, 299] on input "Planuojamas įvykdymo laikotarpis" at bounding box center [183, 299] width 72 height 13
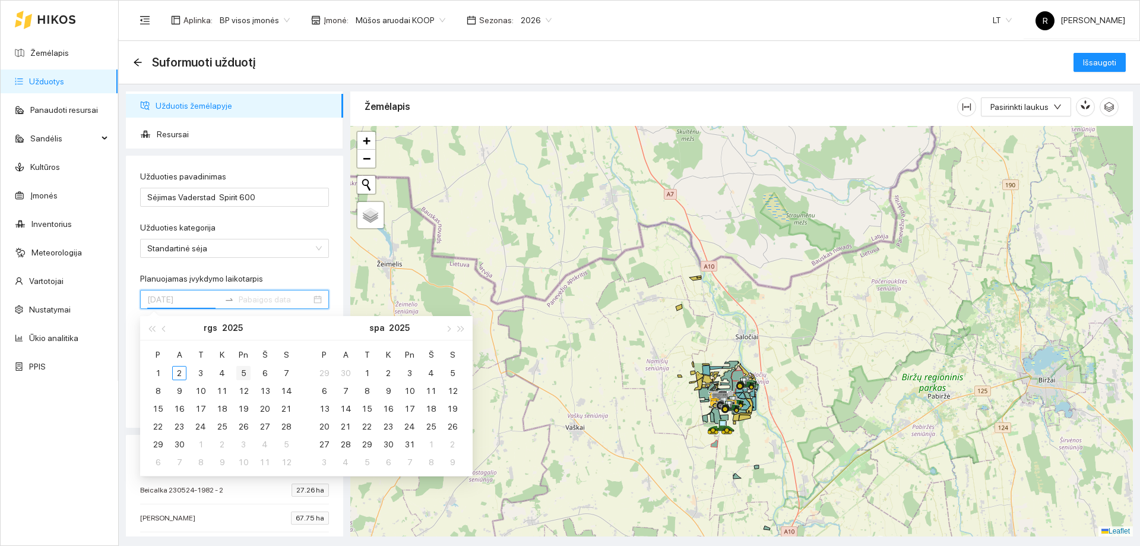
type input "2025-09-05"
type input "2025-09-07"
type input "2025-09-02"
click at [163, 328] on span "button" at bounding box center [165, 328] width 6 height 6
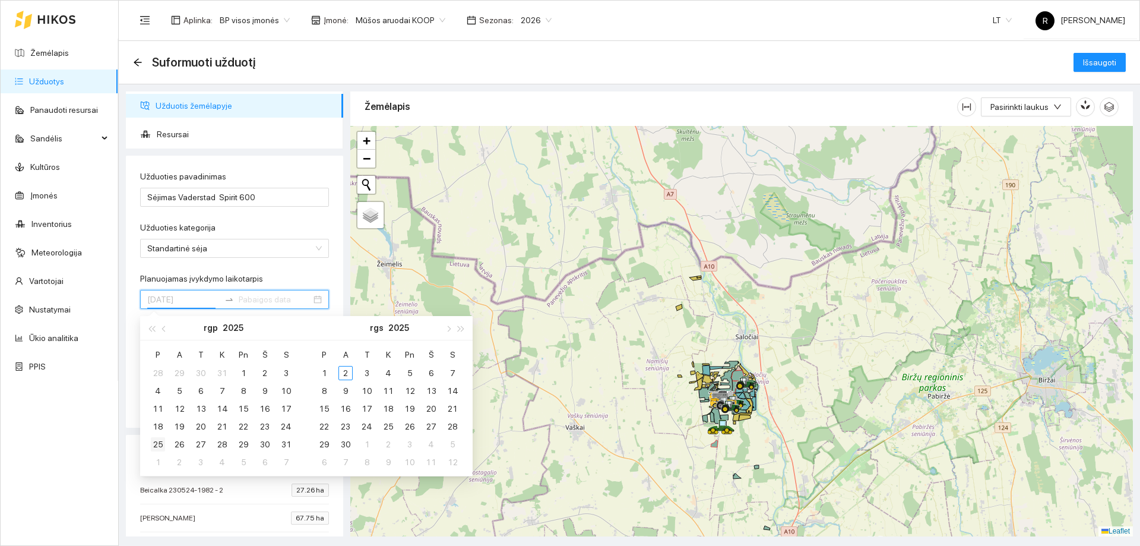
type input "[DATE]"
click at [160, 444] on div "25" at bounding box center [158, 444] width 14 height 14
type input "2025-08-31"
type input "2025-09-22"
type input "[DATE]"
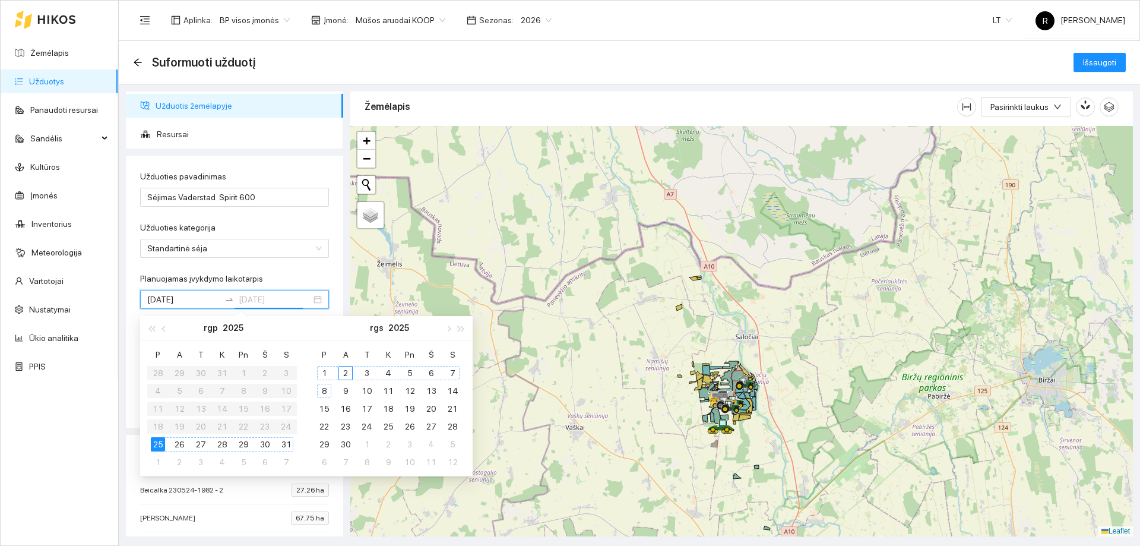
click at [325, 390] on div "8" at bounding box center [324, 391] width 14 height 14
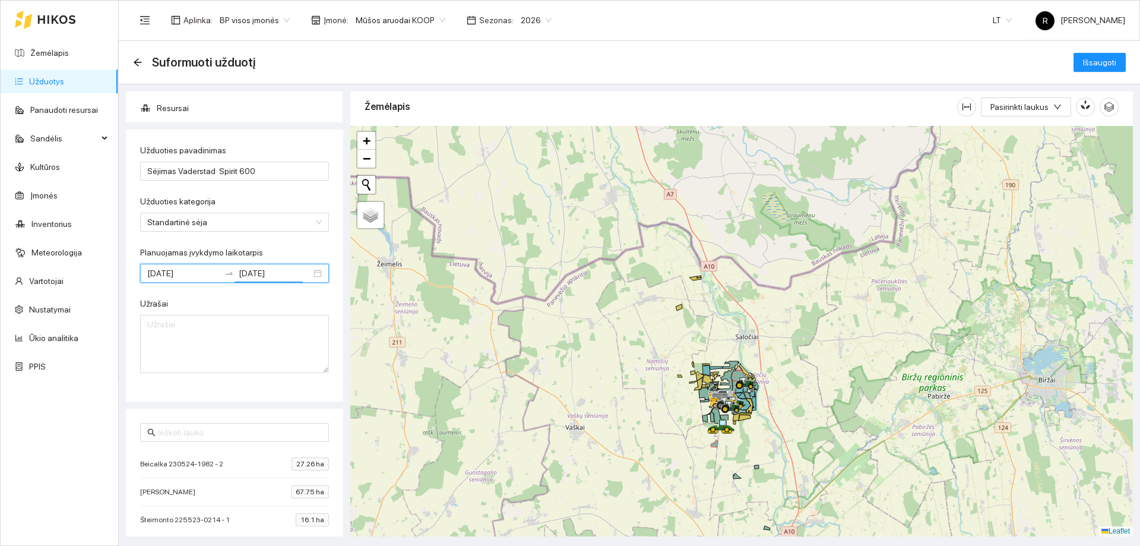
scroll to position [41, 0]
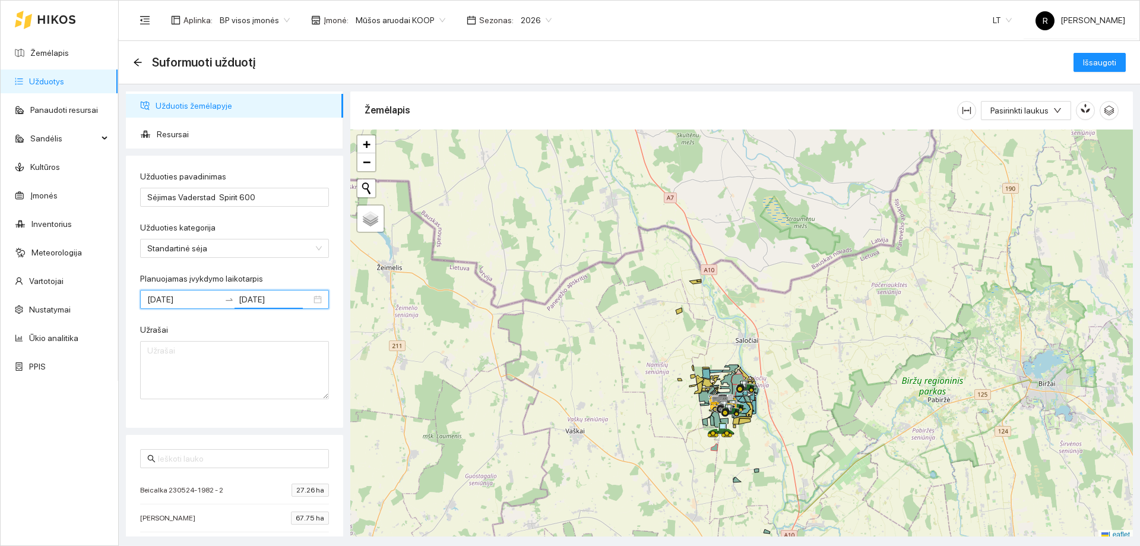
scroll to position [4, 0]
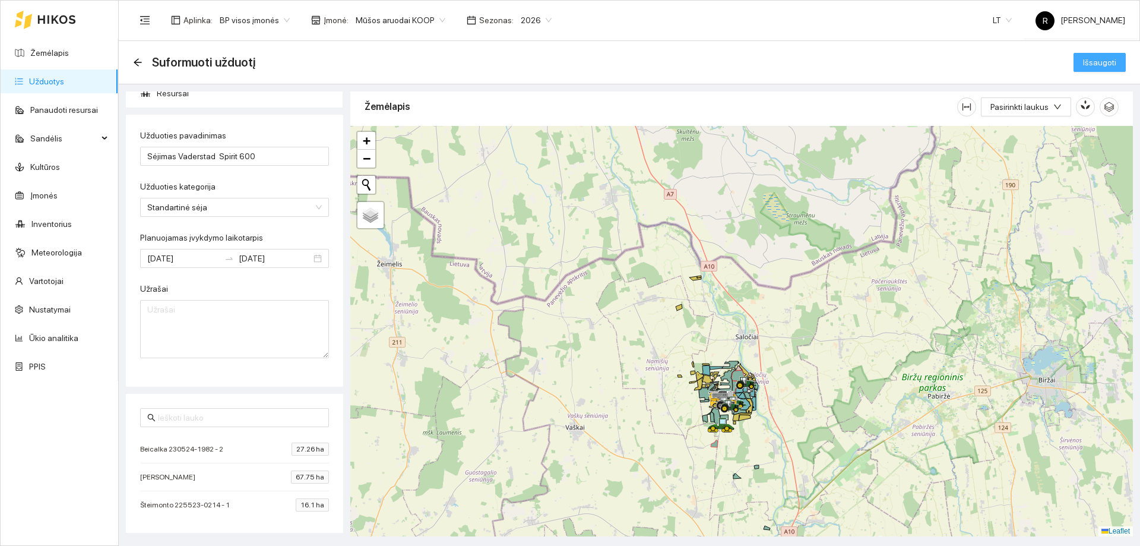
click at [1091, 61] on span "Išsaugoti" at bounding box center [1099, 62] width 33 height 13
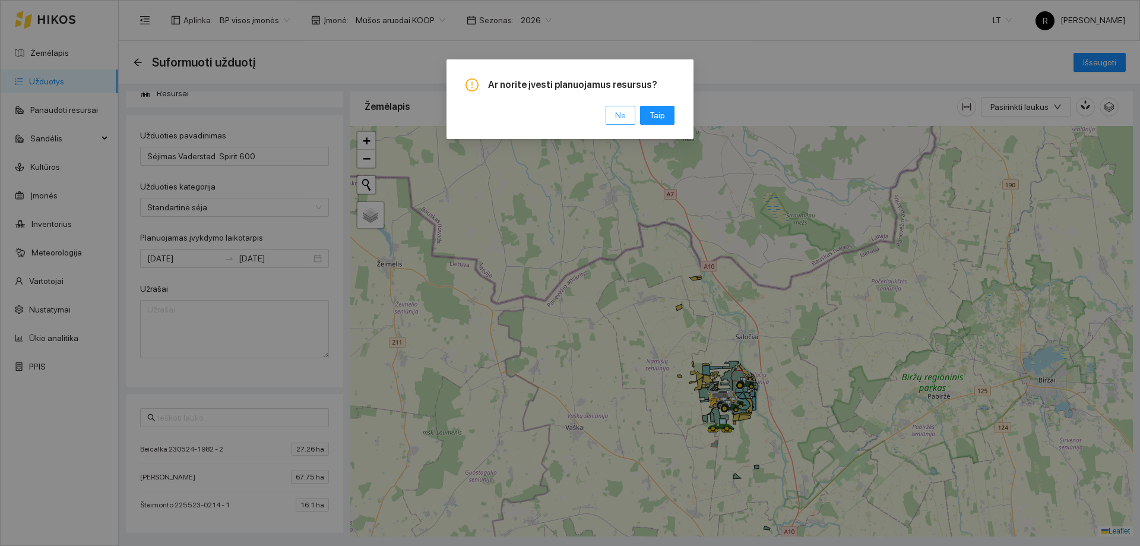
click at [620, 120] on span "Ne" at bounding box center [620, 115] width 11 height 13
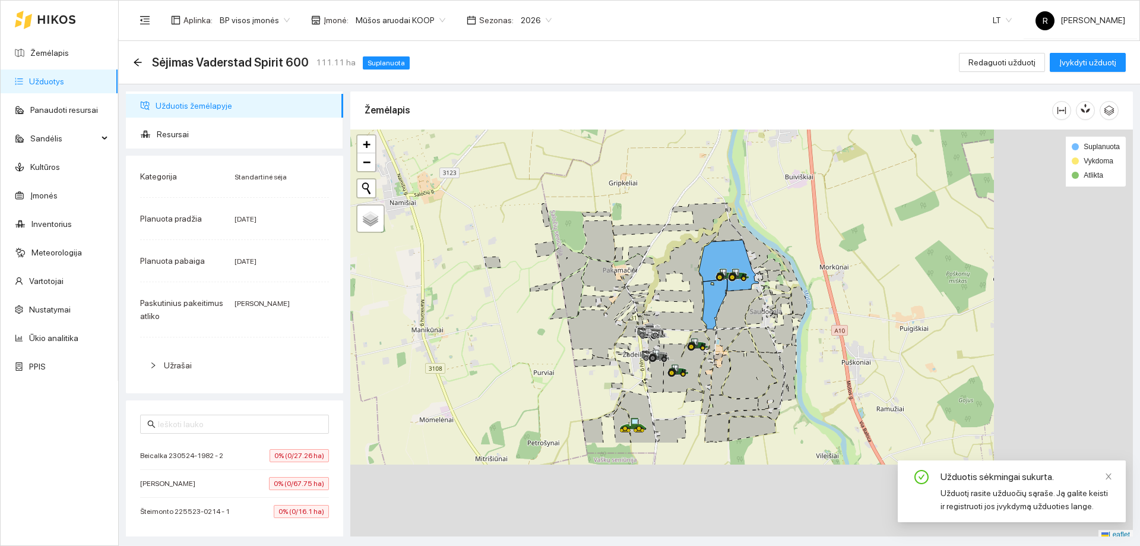
scroll to position [4, 0]
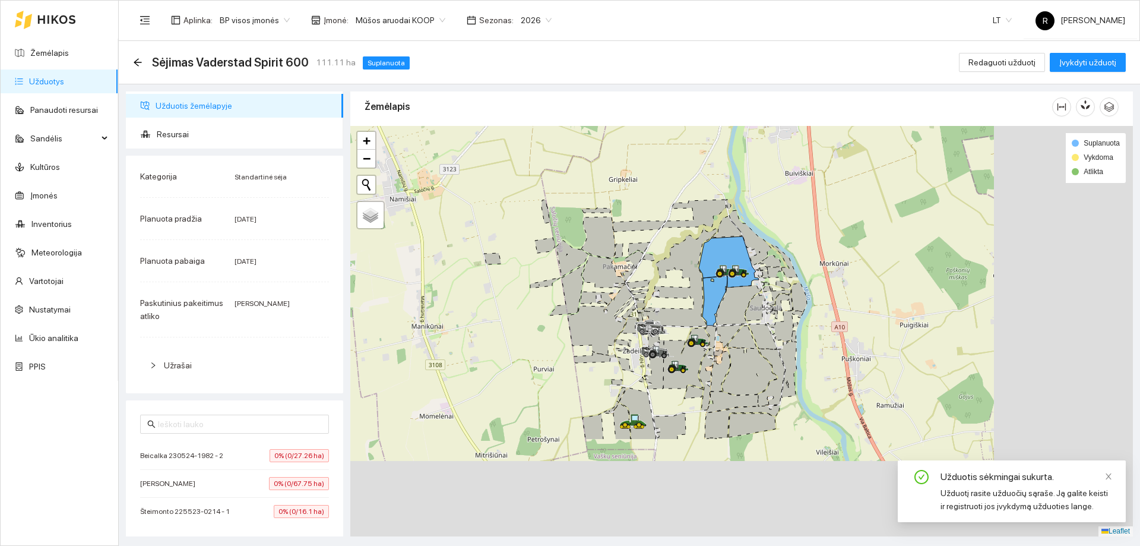
drag, startPoint x: 717, startPoint y: 433, endPoint x: 451, endPoint y: 251, distance: 322.8
click at [454, 252] on div at bounding box center [741, 331] width 783 height 410
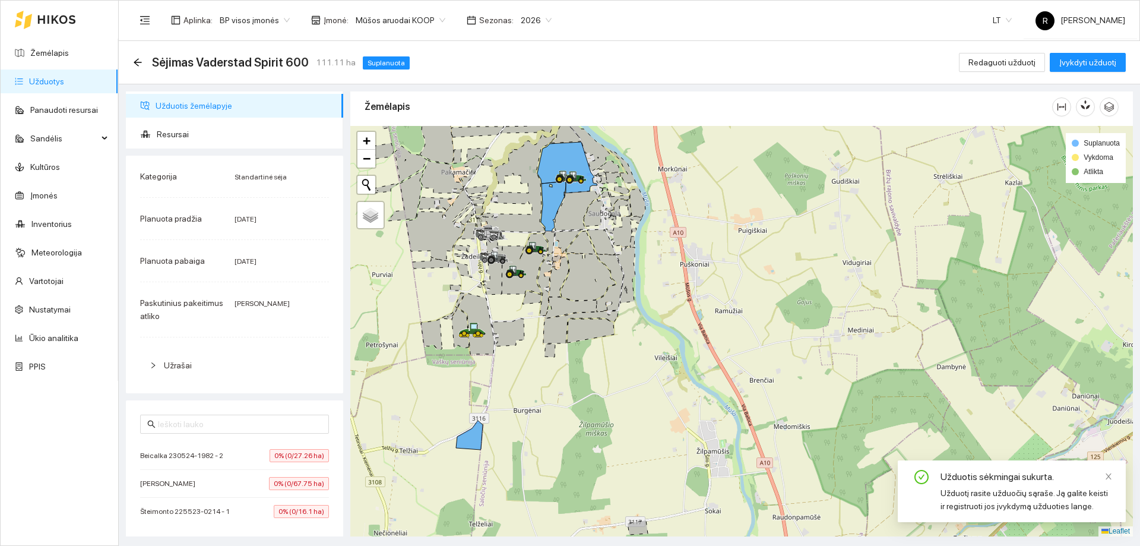
drag, startPoint x: 617, startPoint y: 252, endPoint x: 626, endPoint y: 274, distance: 24.3
click at [626, 274] on div at bounding box center [741, 331] width 783 height 410
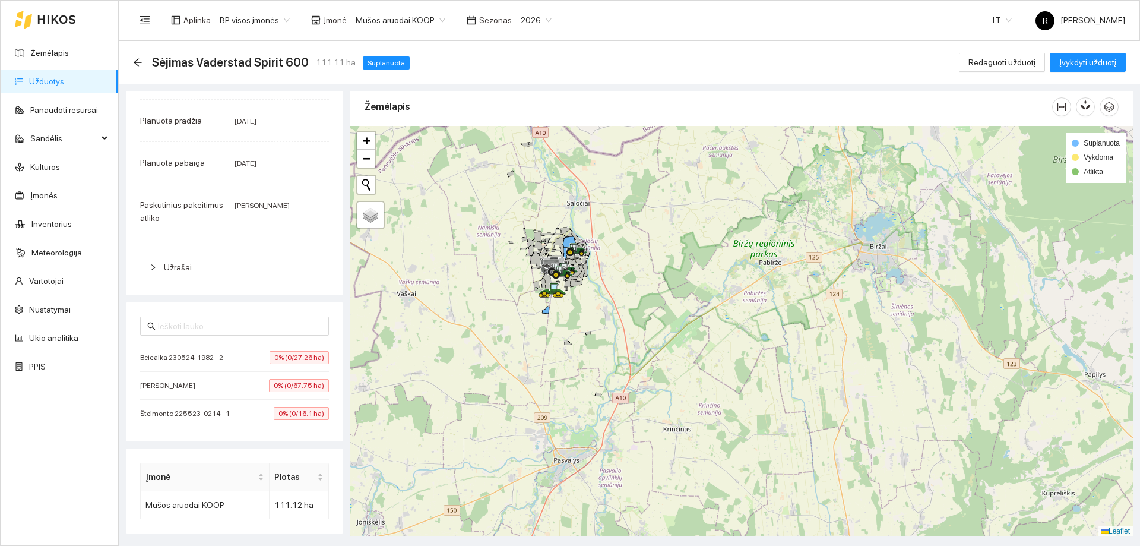
scroll to position [119, 0]
